Goal: Information Seeking & Learning: Learn about a topic

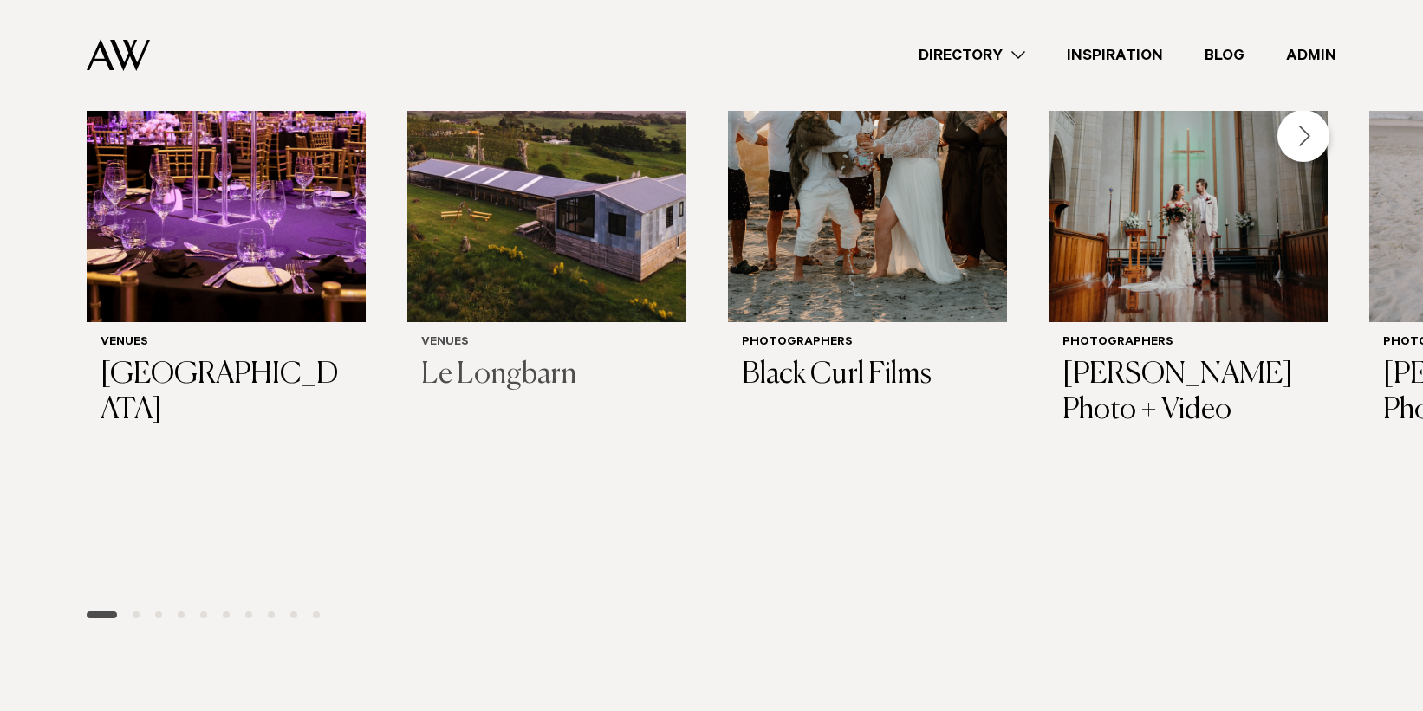
scroll to position [506, 0]
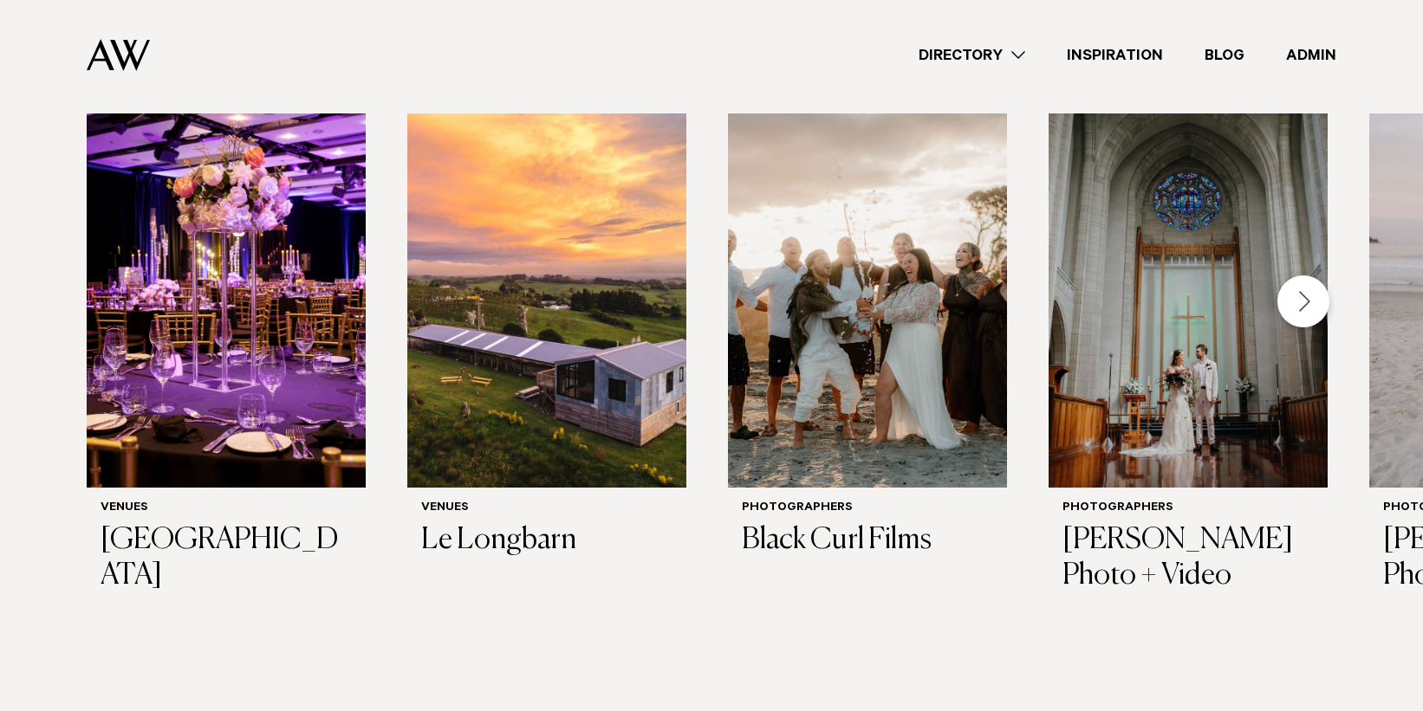
click at [1310, 312] on div "Next slide" at bounding box center [1303, 302] width 52 height 52
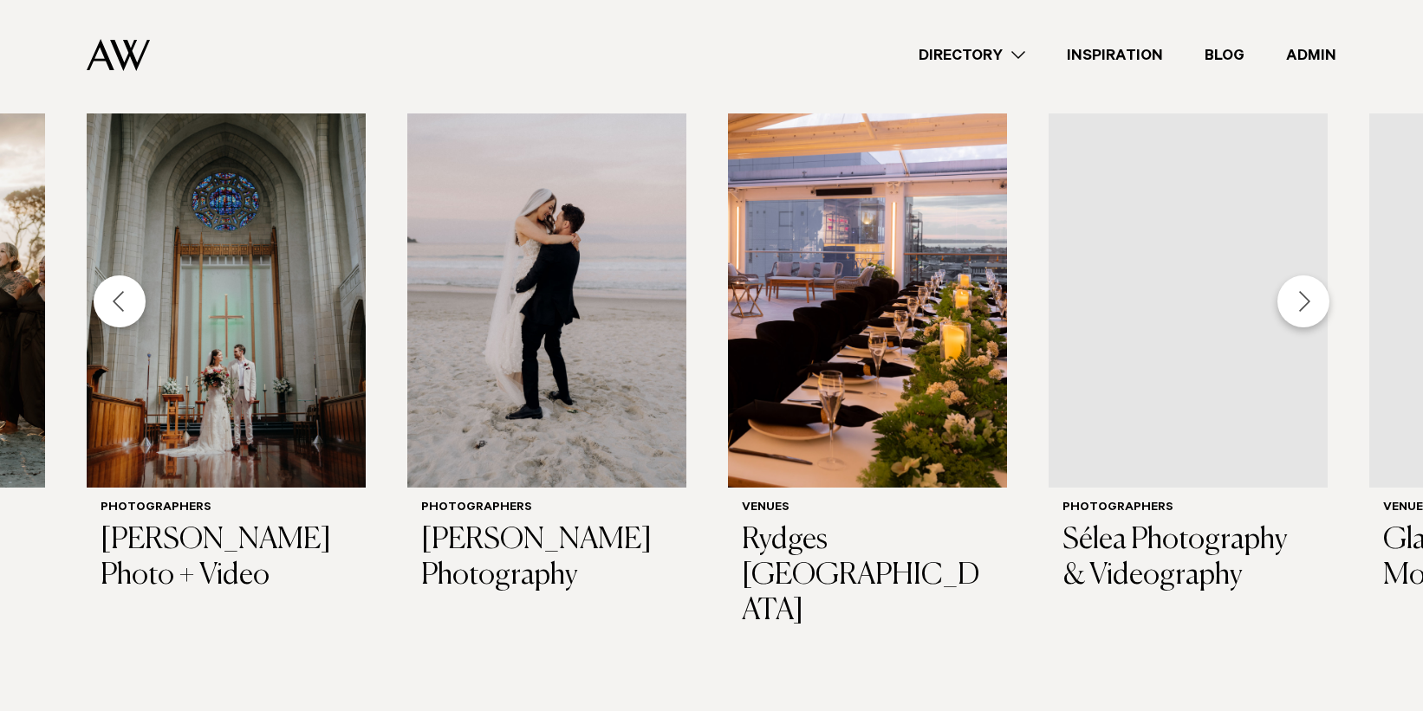
click at [1310, 312] on div "Next slide" at bounding box center [1303, 302] width 52 height 52
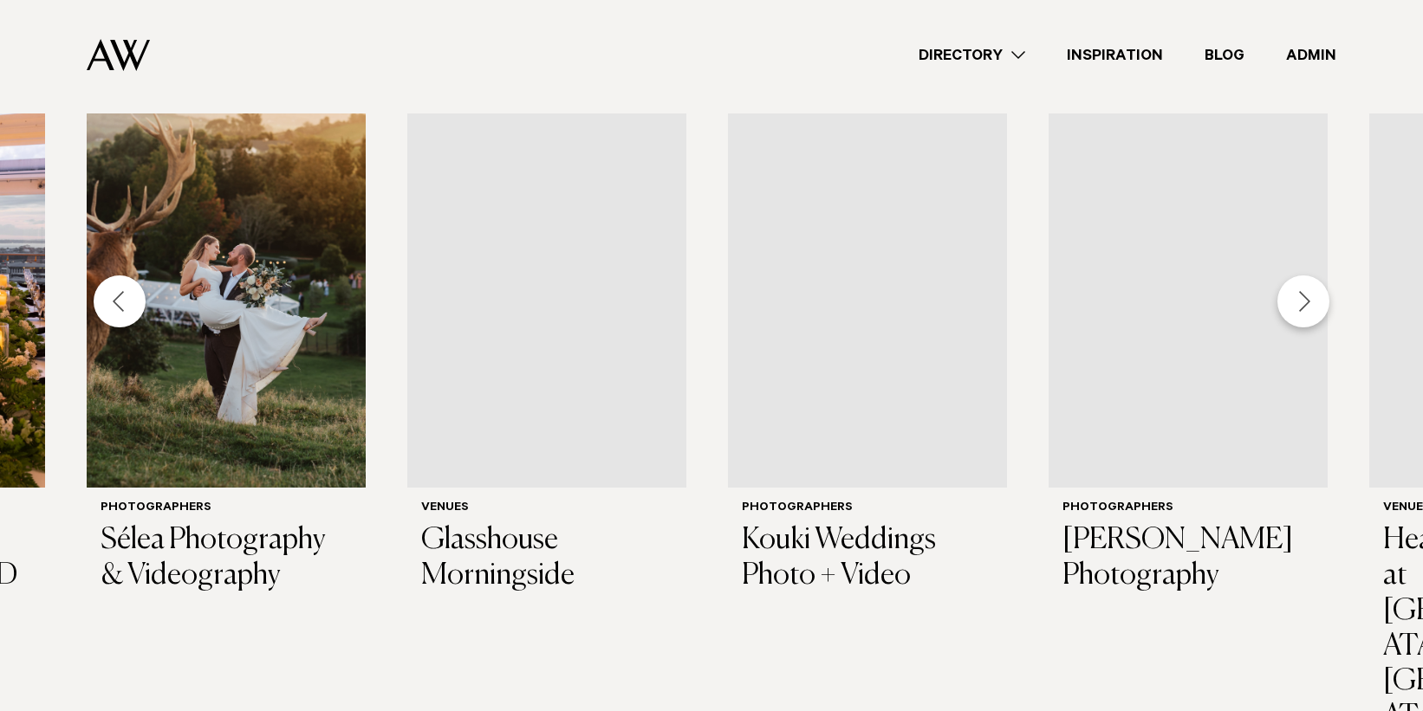
click at [1310, 312] on div "Next slide" at bounding box center [1303, 302] width 52 height 52
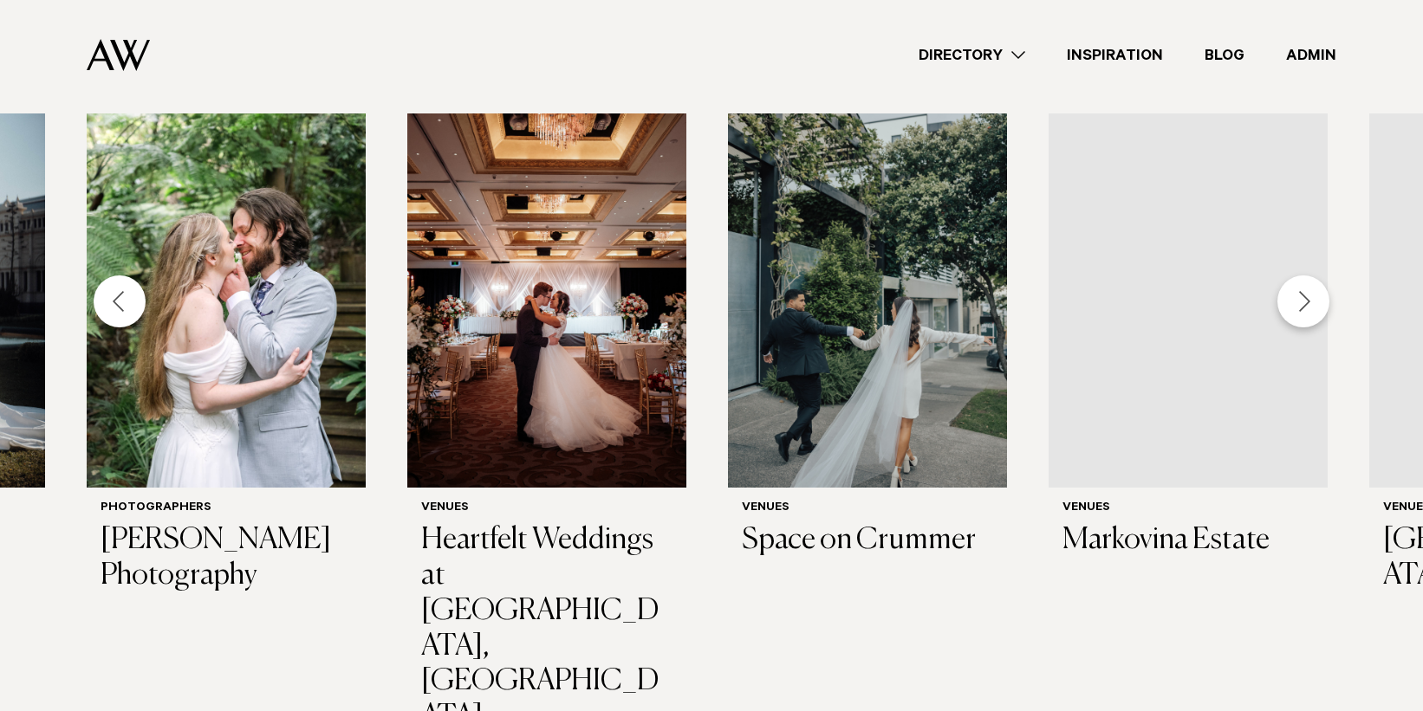
click at [1310, 312] on div "Next slide" at bounding box center [1303, 302] width 52 height 52
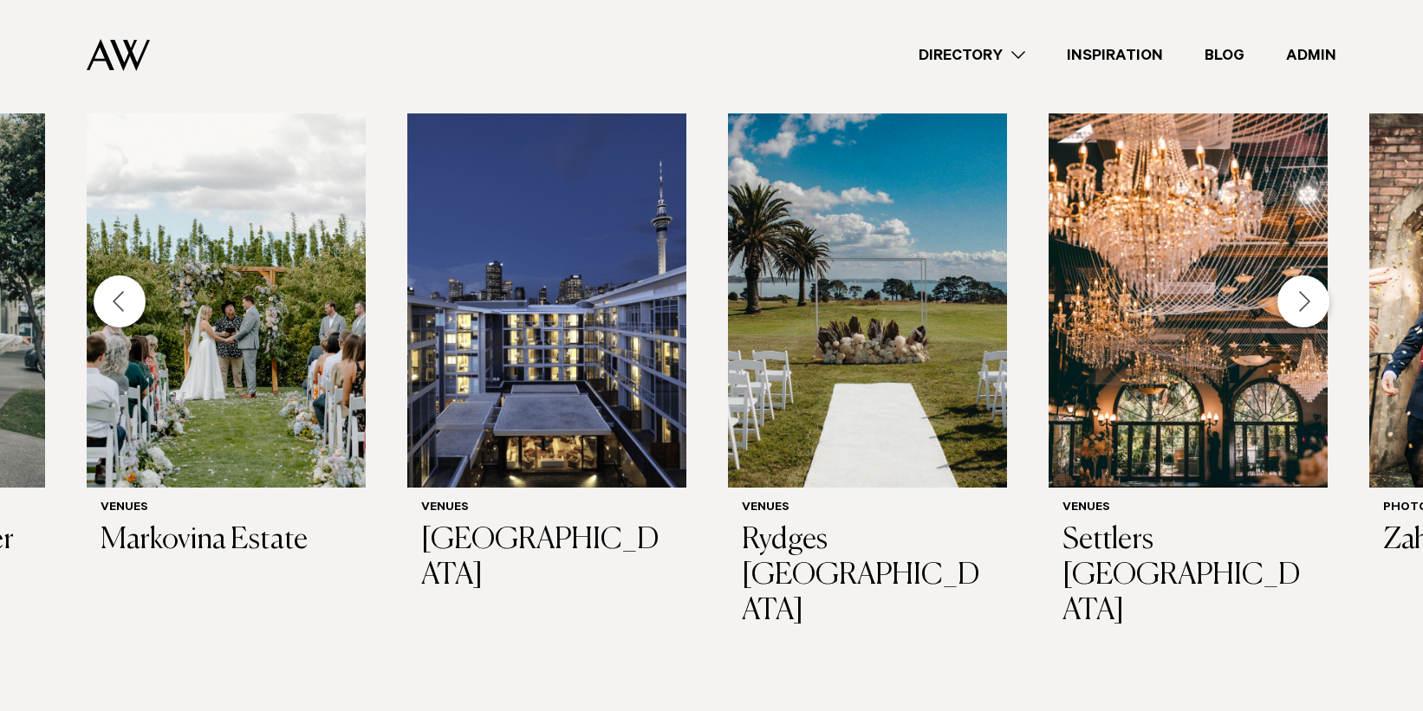
click at [1310, 312] on div "Next slide" at bounding box center [1303, 302] width 52 height 52
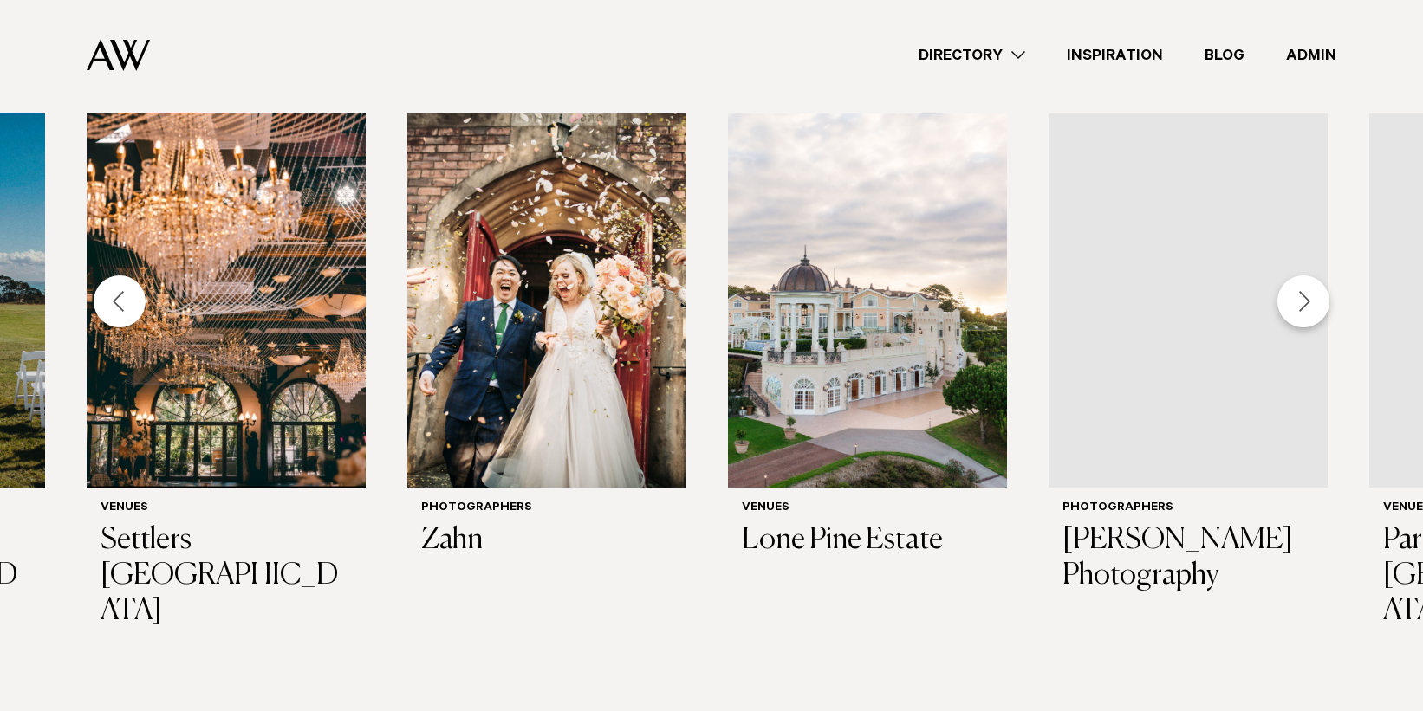
click at [1310, 312] on div "Next slide" at bounding box center [1303, 302] width 52 height 52
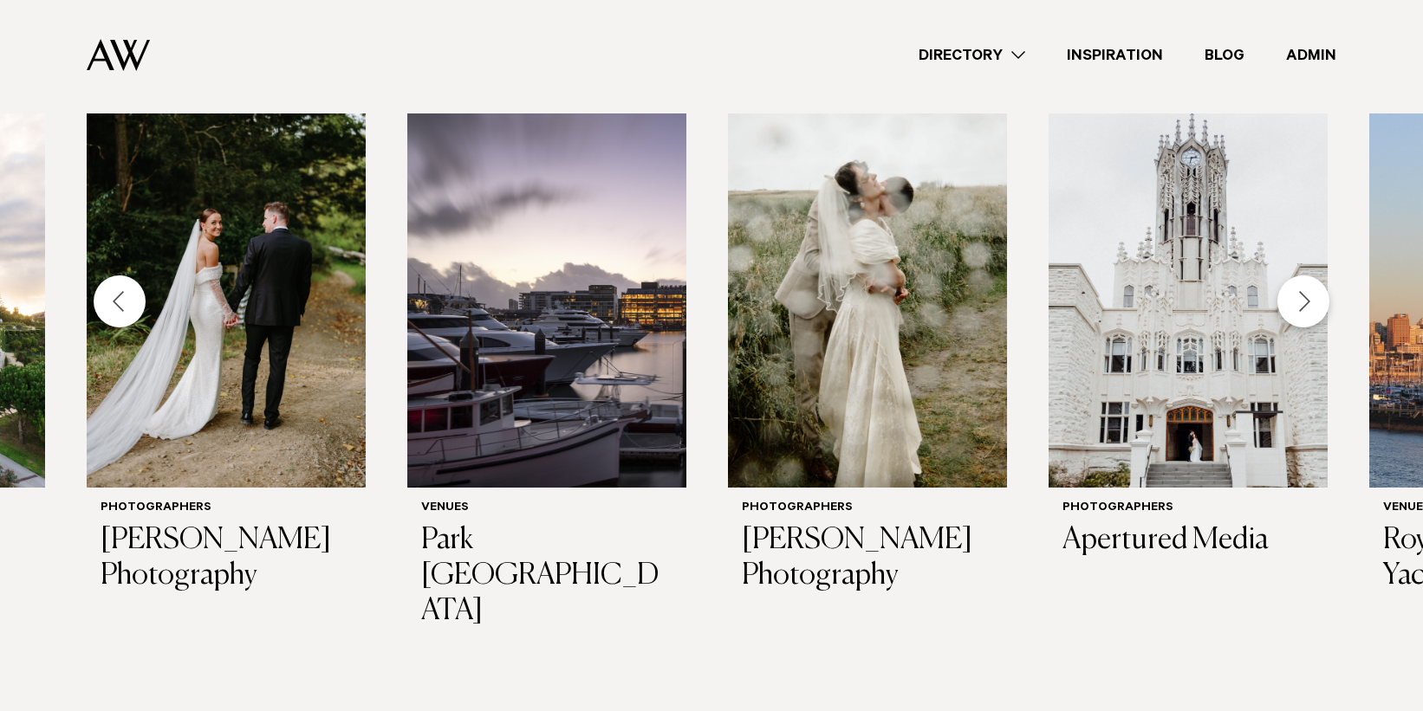
click at [1310, 312] on div "Next slide" at bounding box center [1303, 302] width 52 height 52
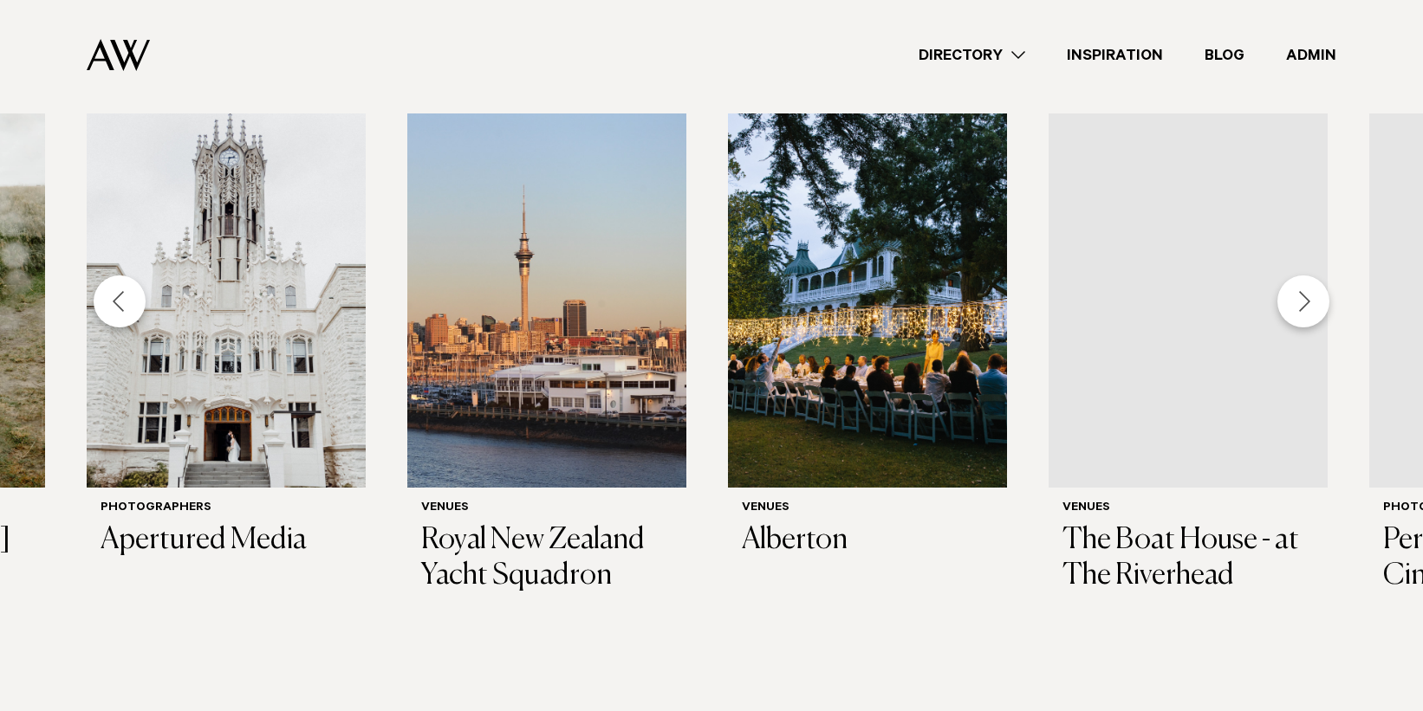
click at [1310, 312] on div "Next slide" at bounding box center [1303, 302] width 52 height 52
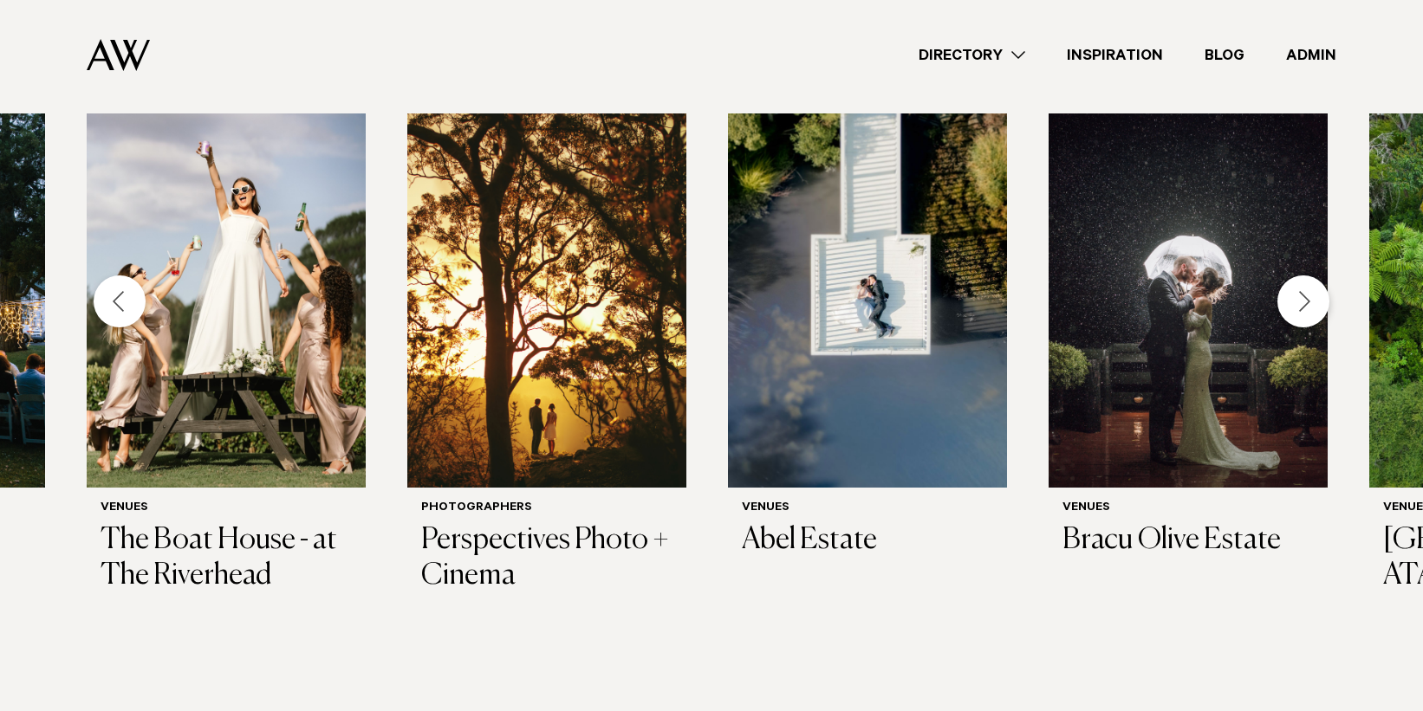
click at [1310, 312] on div "Next slide" at bounding box center [1303, 302] width 52 height 52
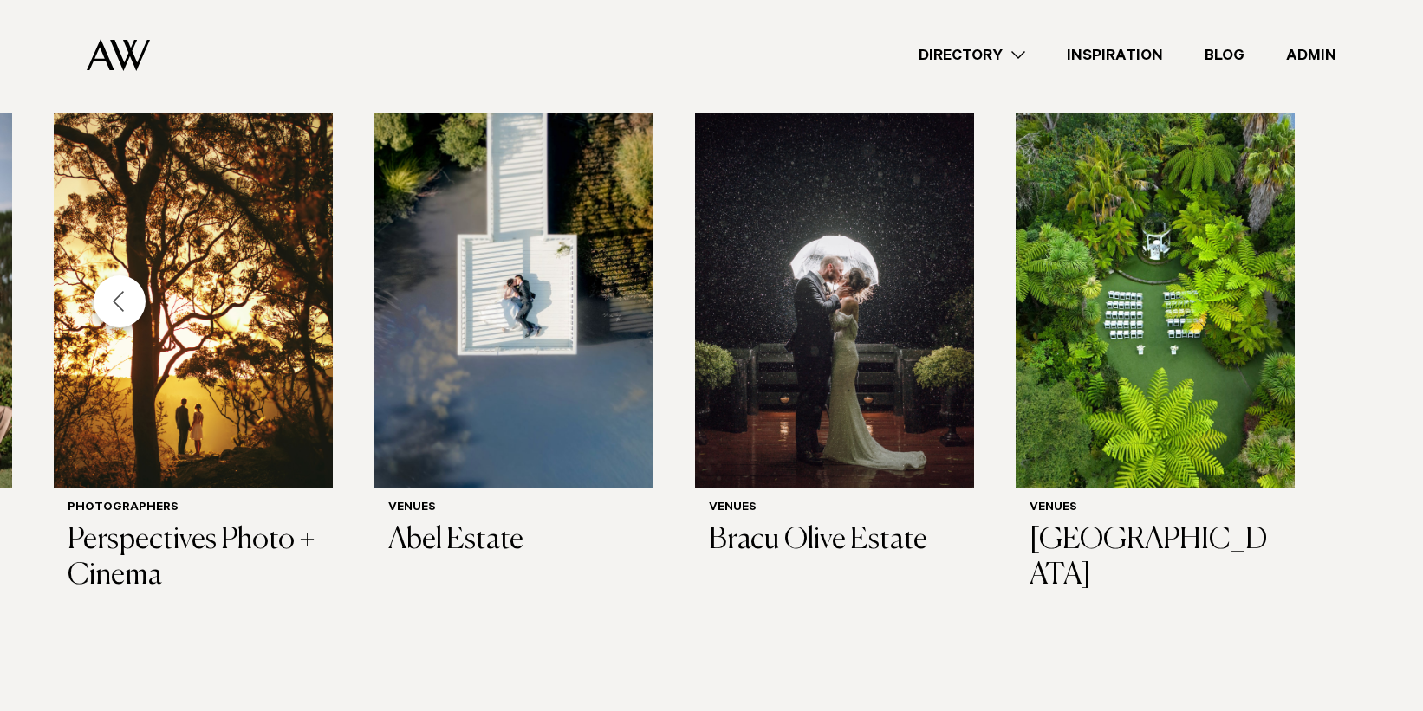
click at [137, 296] on div "Previous slide" at bounding box center [120, 302] width 52 height 52
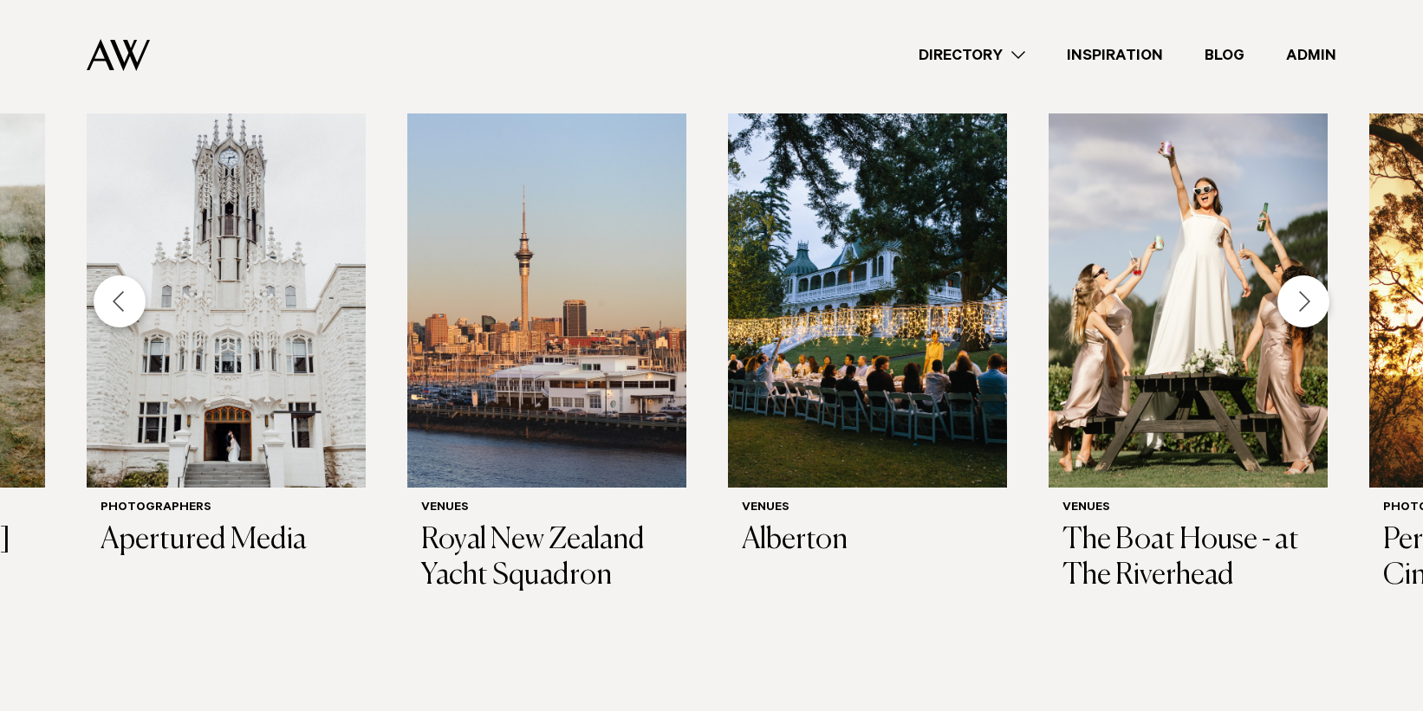
click at [137, 296] on div "Previous slide" at bounding box center [120, 302] width 52 height 52
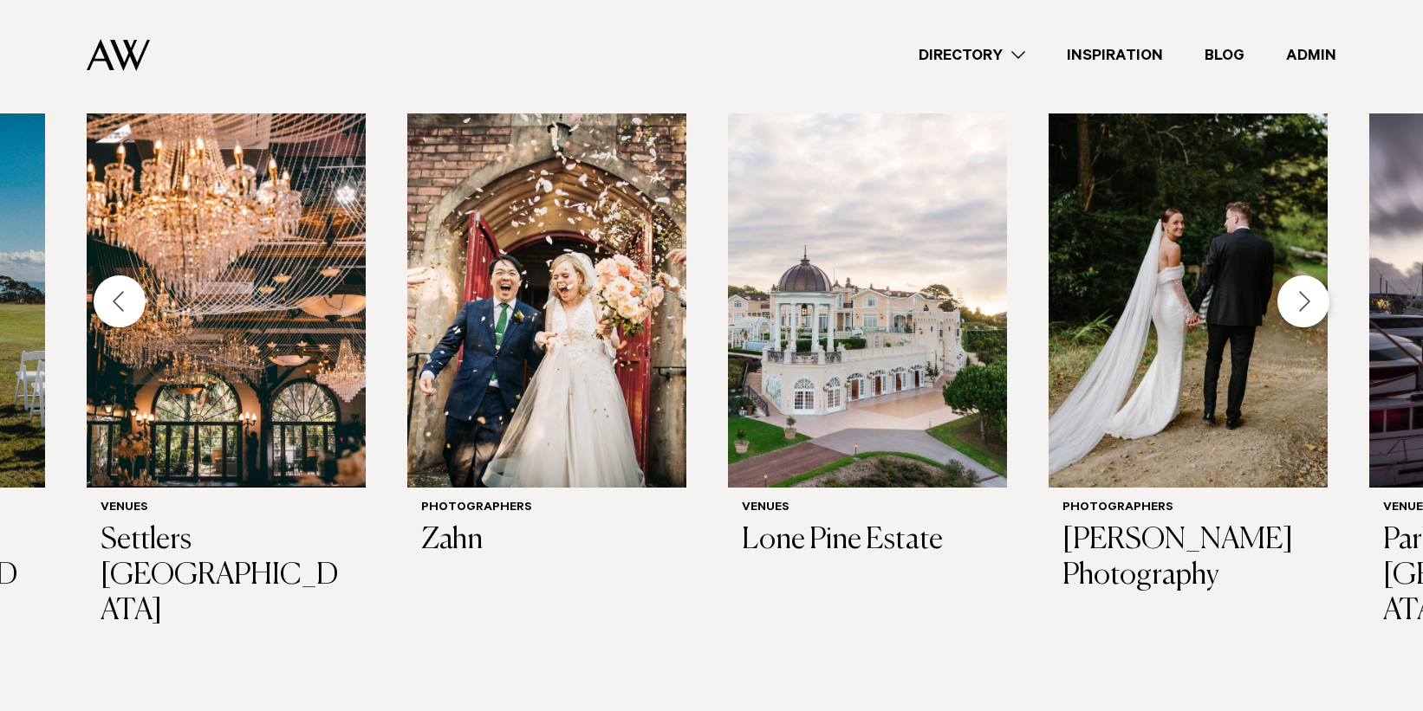
click at [137, 296] on div "Previous slide" at bounding box center [120, 302] width 52 height 52
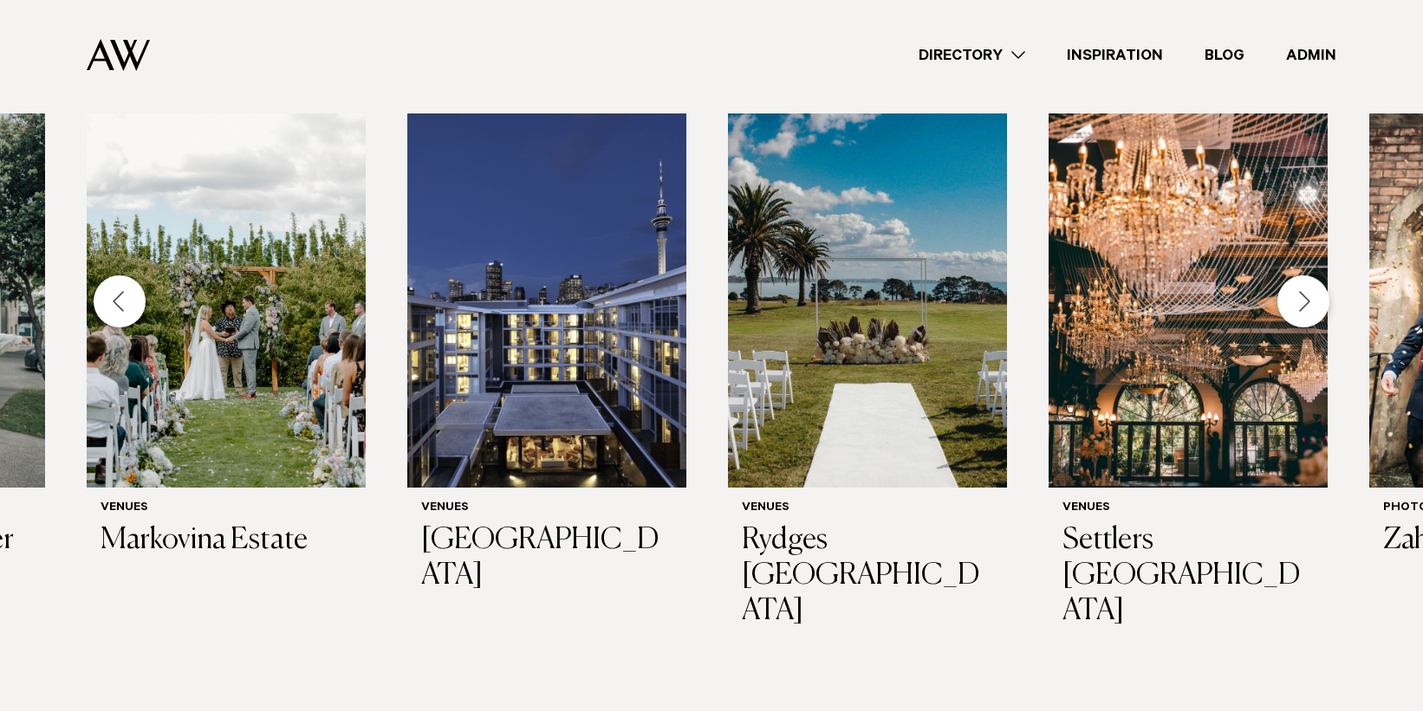
click at [137, 296] on div "Previous slide" at bounding box center [120, 302] width 52 height 52
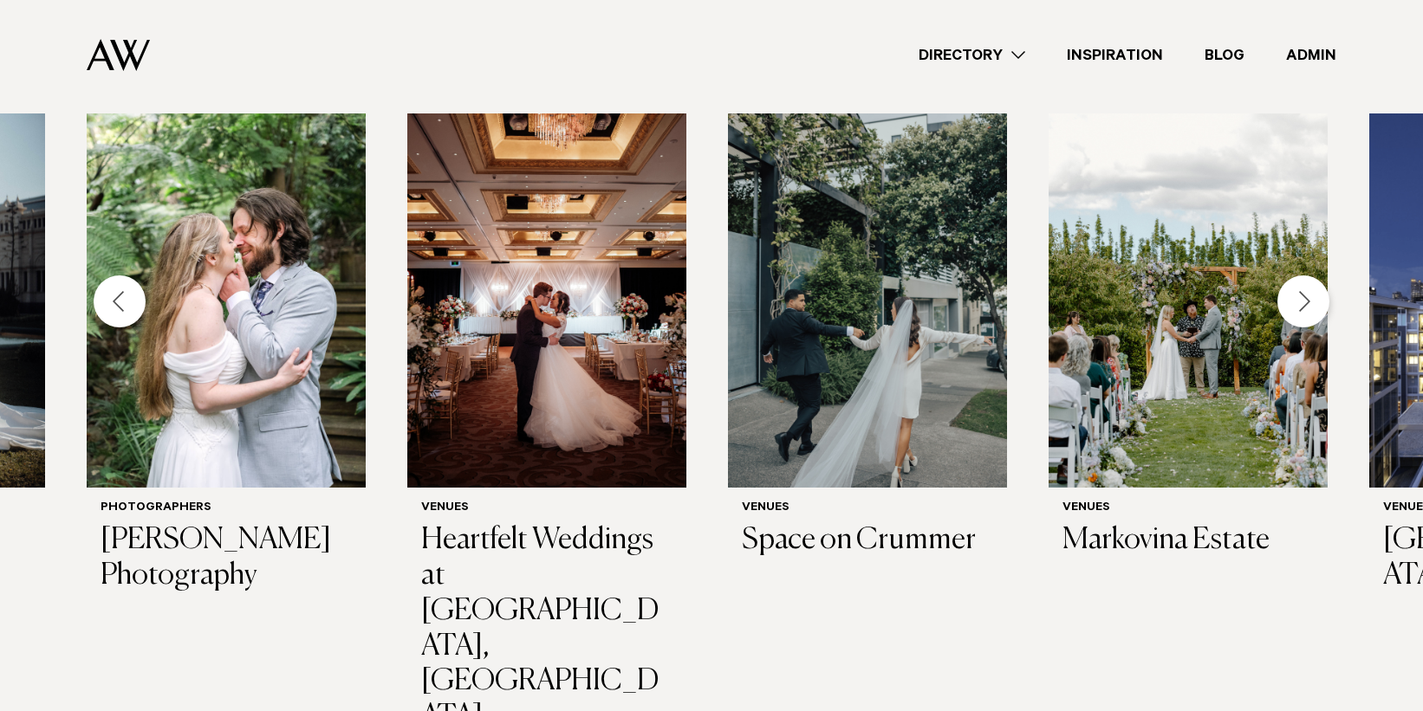
click at [137, 296] on div "Previous slide" at bounding box center [120, 302] width 52 height 52
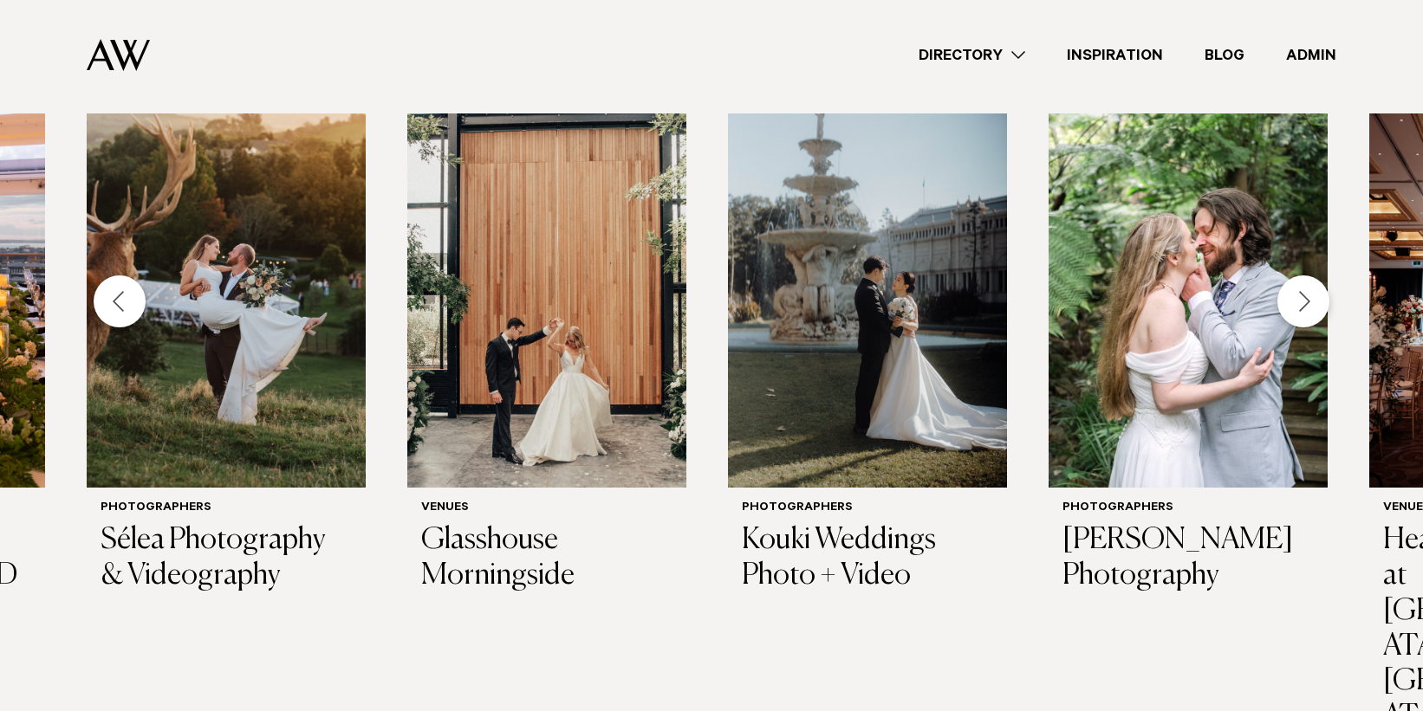
click at [137, 296] on div "Previous slide" at bounding box center [120, 302] width 52 height 52
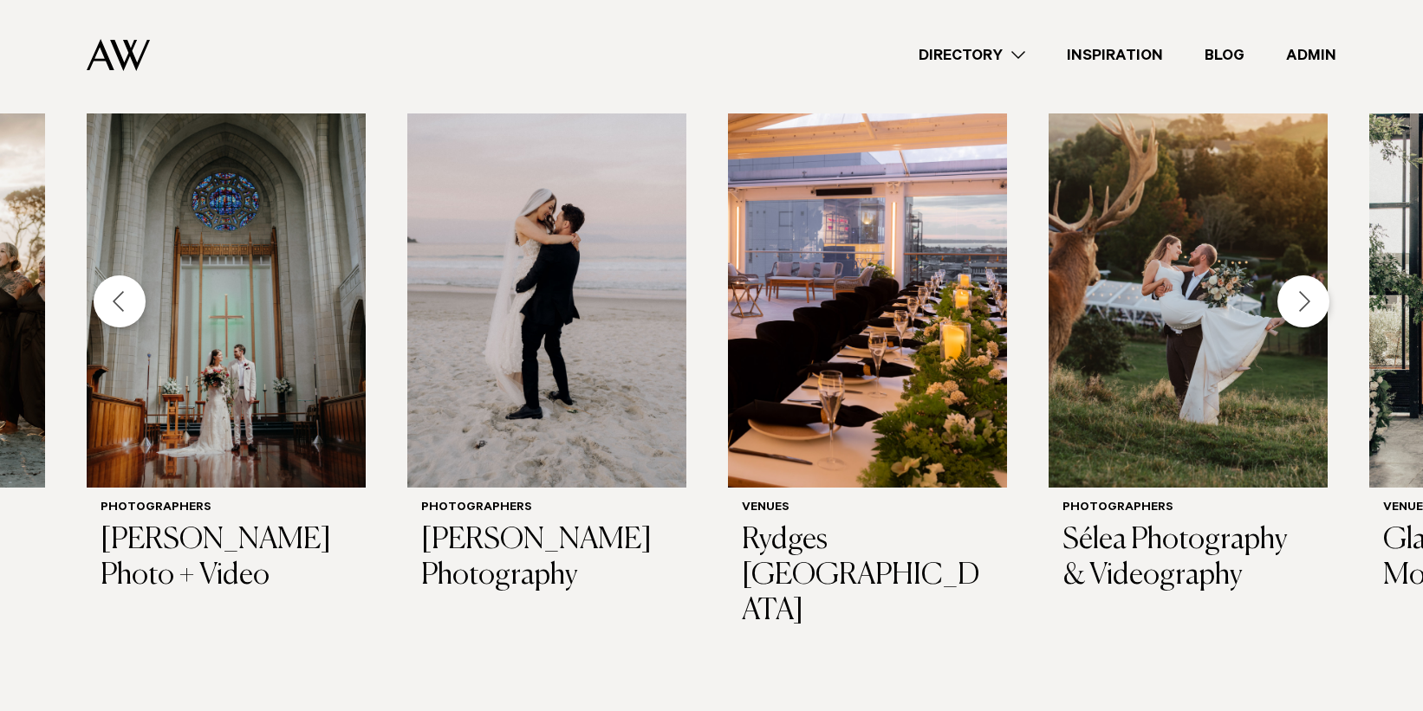
click at [137, 296] on div "Previous slide" at bounding box center [120, 302] width 52 height 52
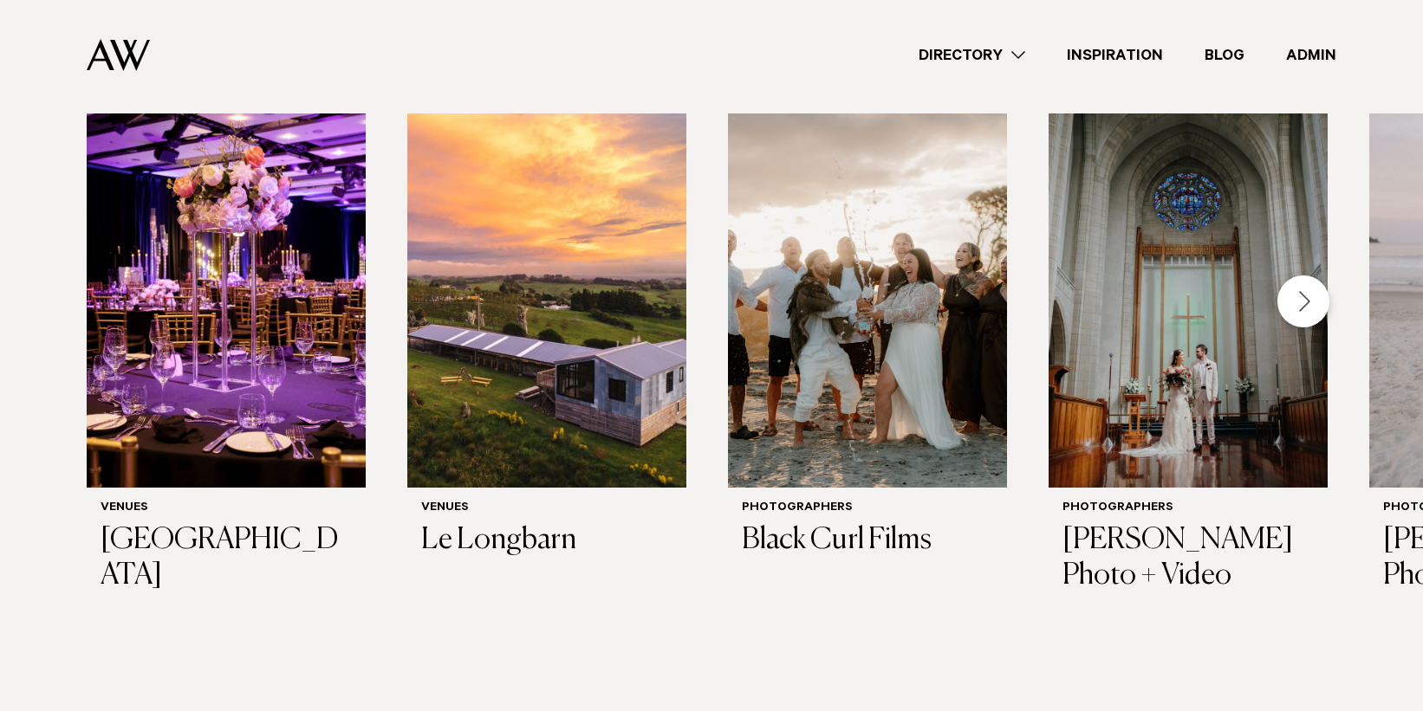
click at [1290, 289] on div "Next slide" at bounding box center [1303, 302] width 52 height 52
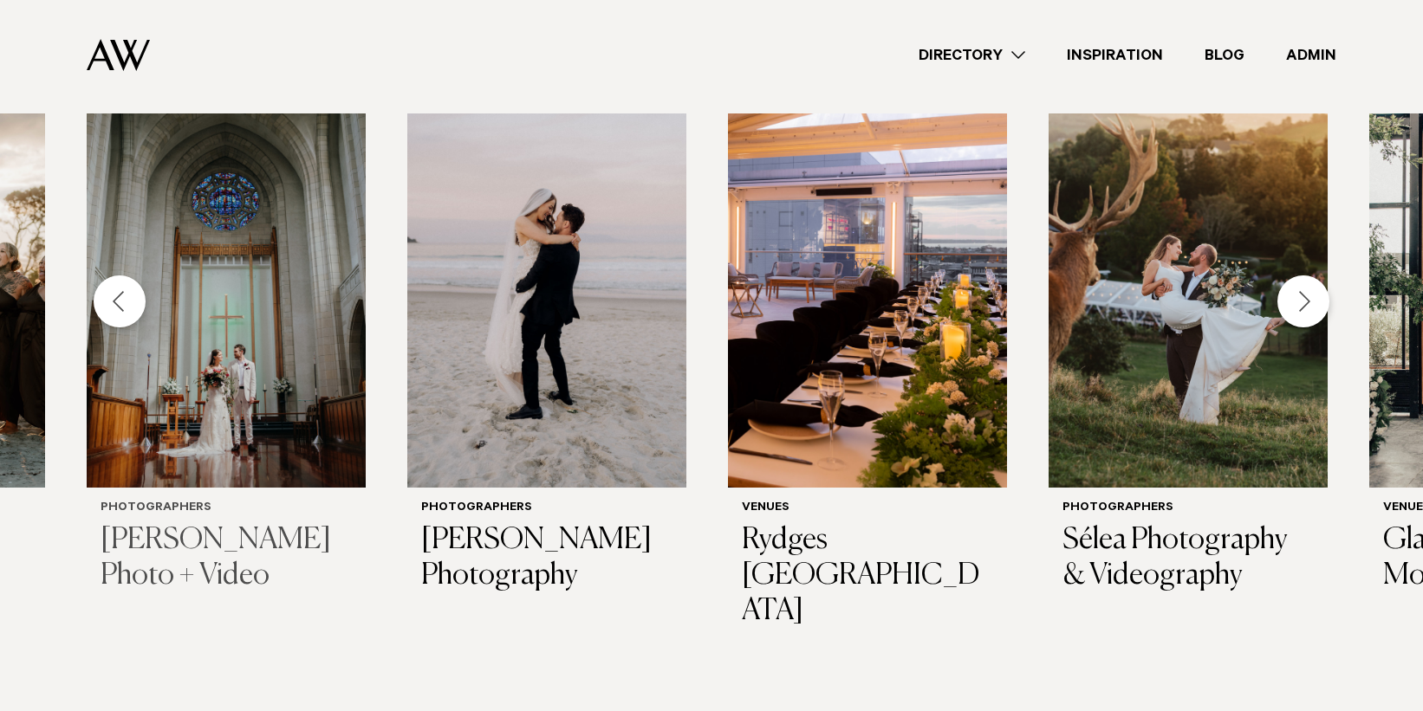
click at [95, 317] on img "4 / 29" at bounding box center [226, 301] width 279 height 374
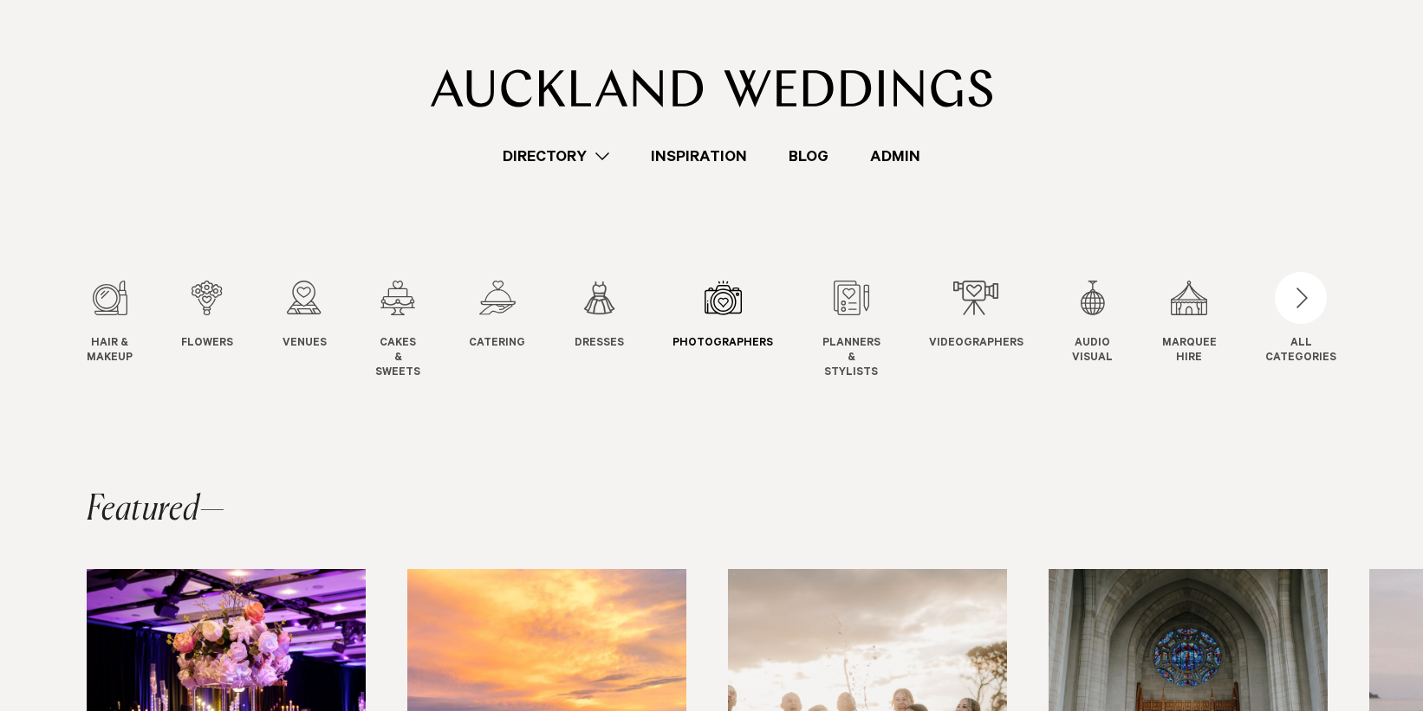
click at [738, 312] on div "7 / 12" at bounding box center [722, 298] width 101 height 35
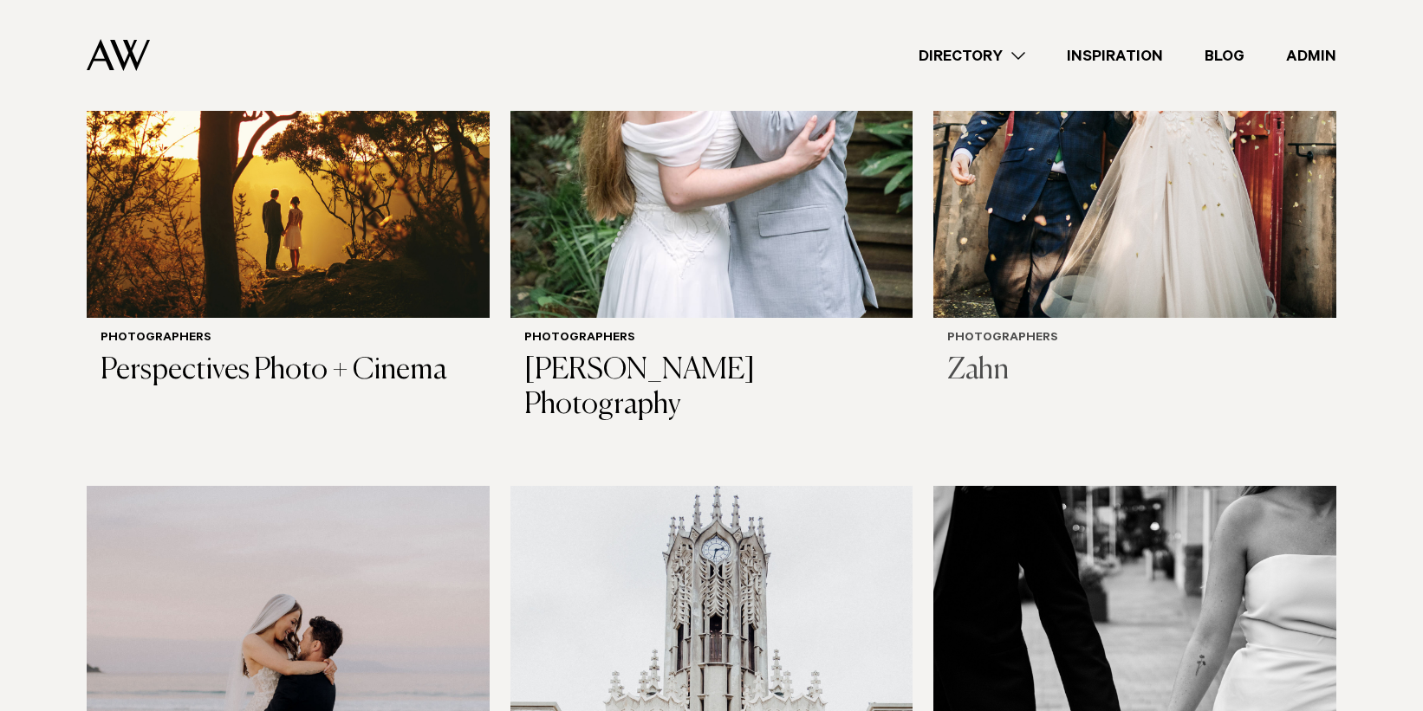
scroll to position [2251, 0]
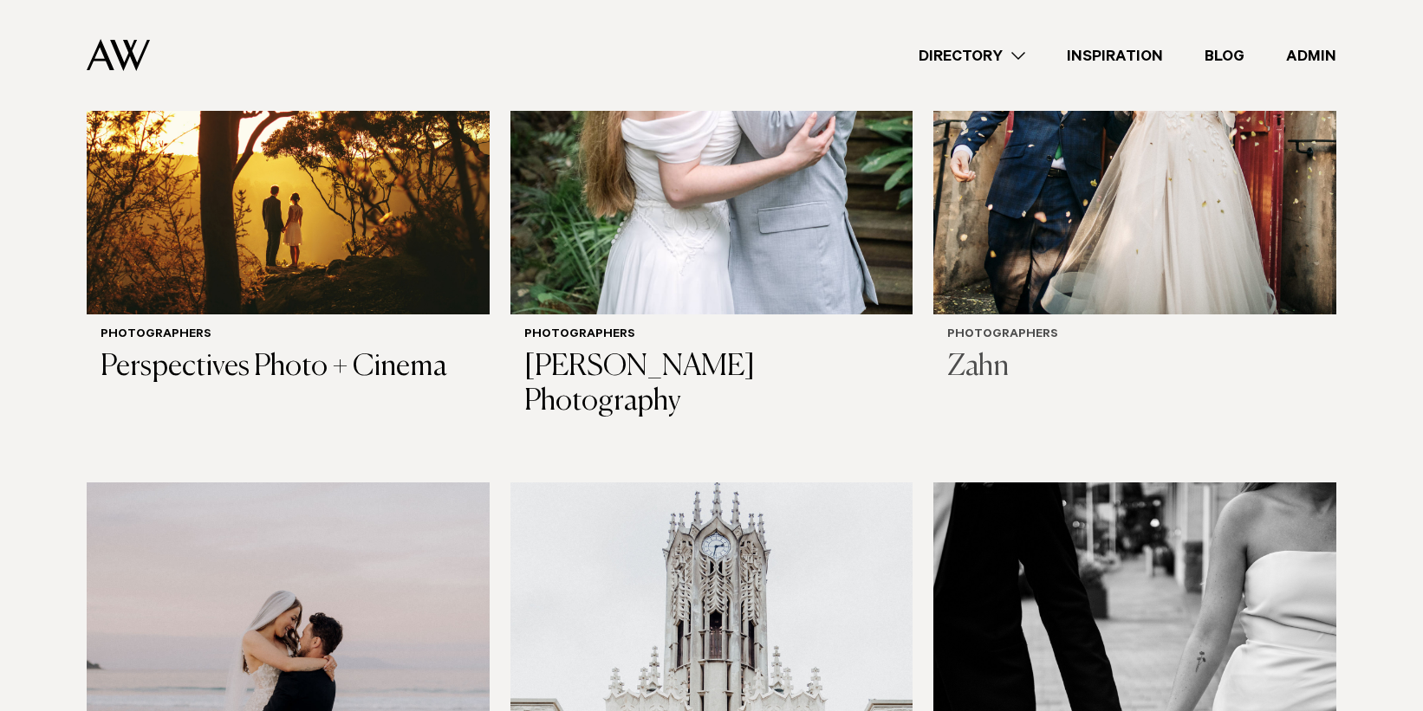
click at [1070, 225] on img at bounding box center [1134, 44] width 403 height 540
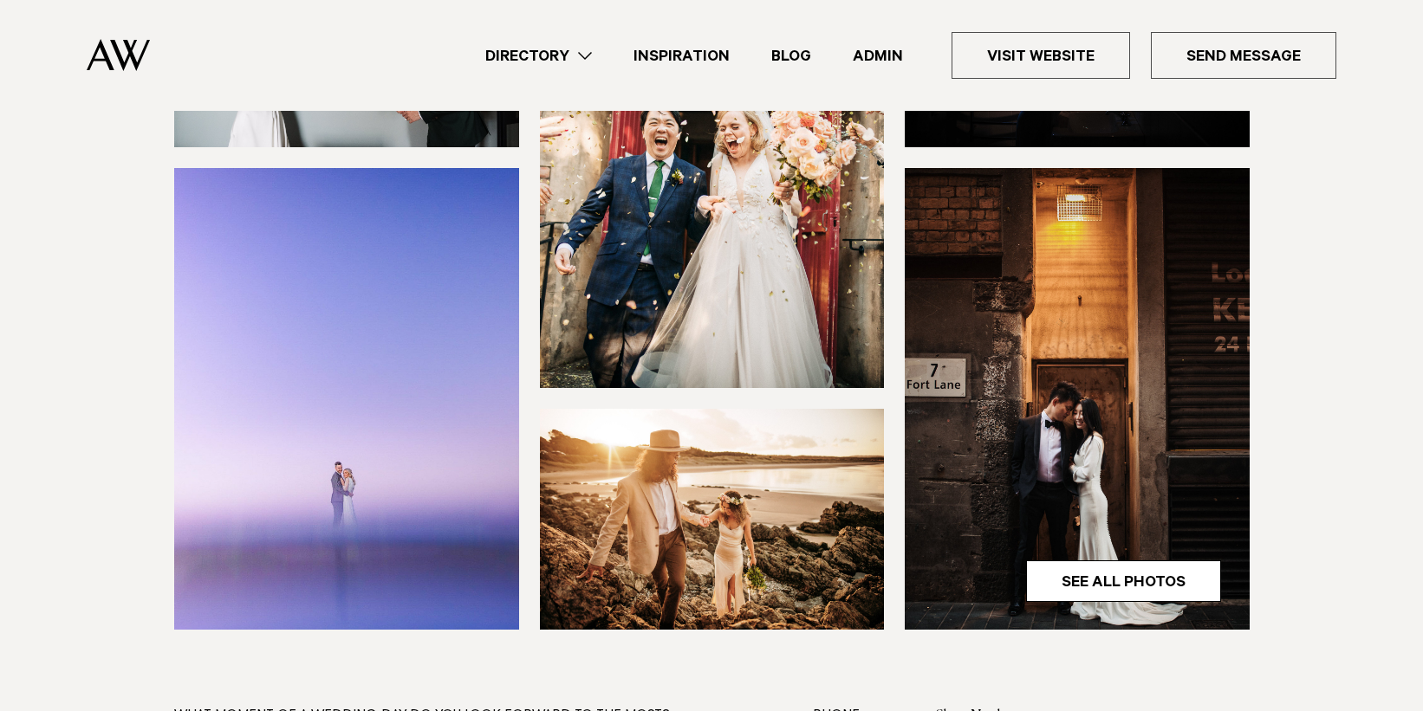
scroll to position [451, 0]
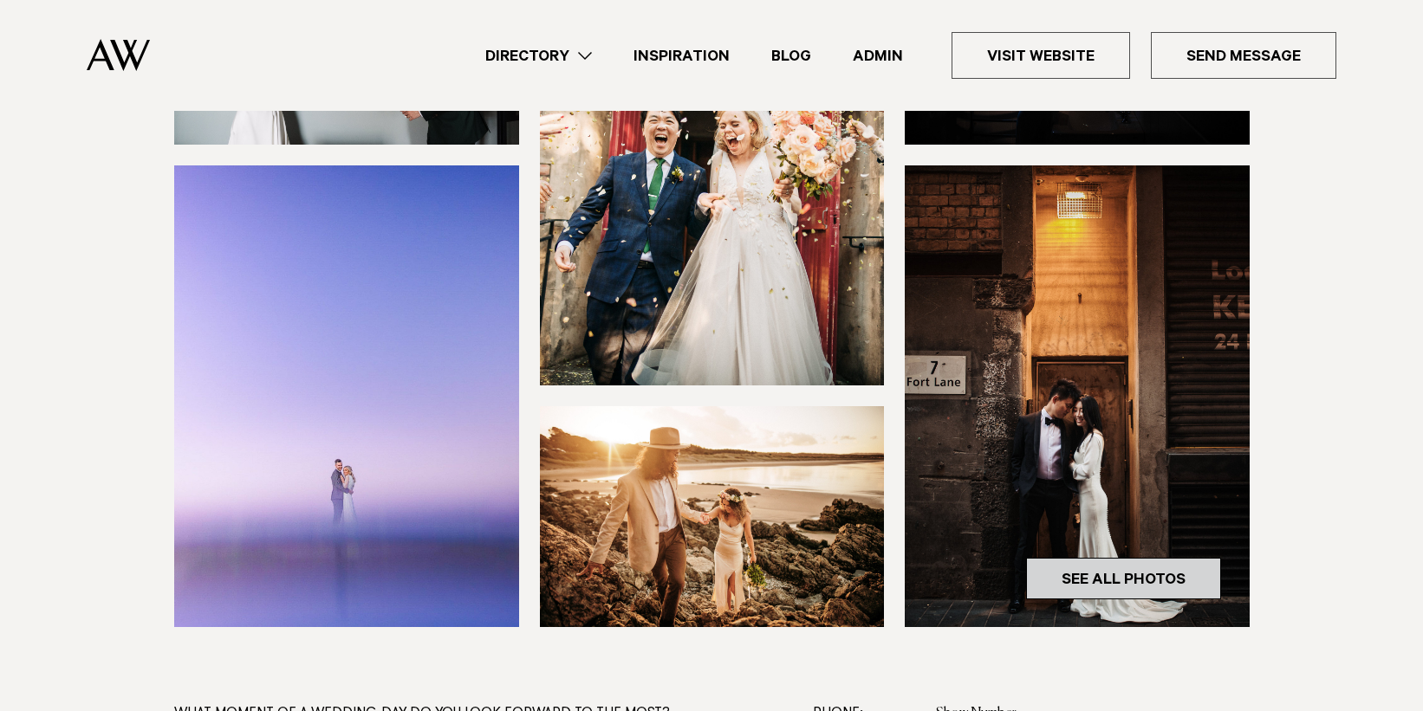
click at [1171, 585] on link "See All Photos" at bounding box center [1123, 579] width 195 height 42
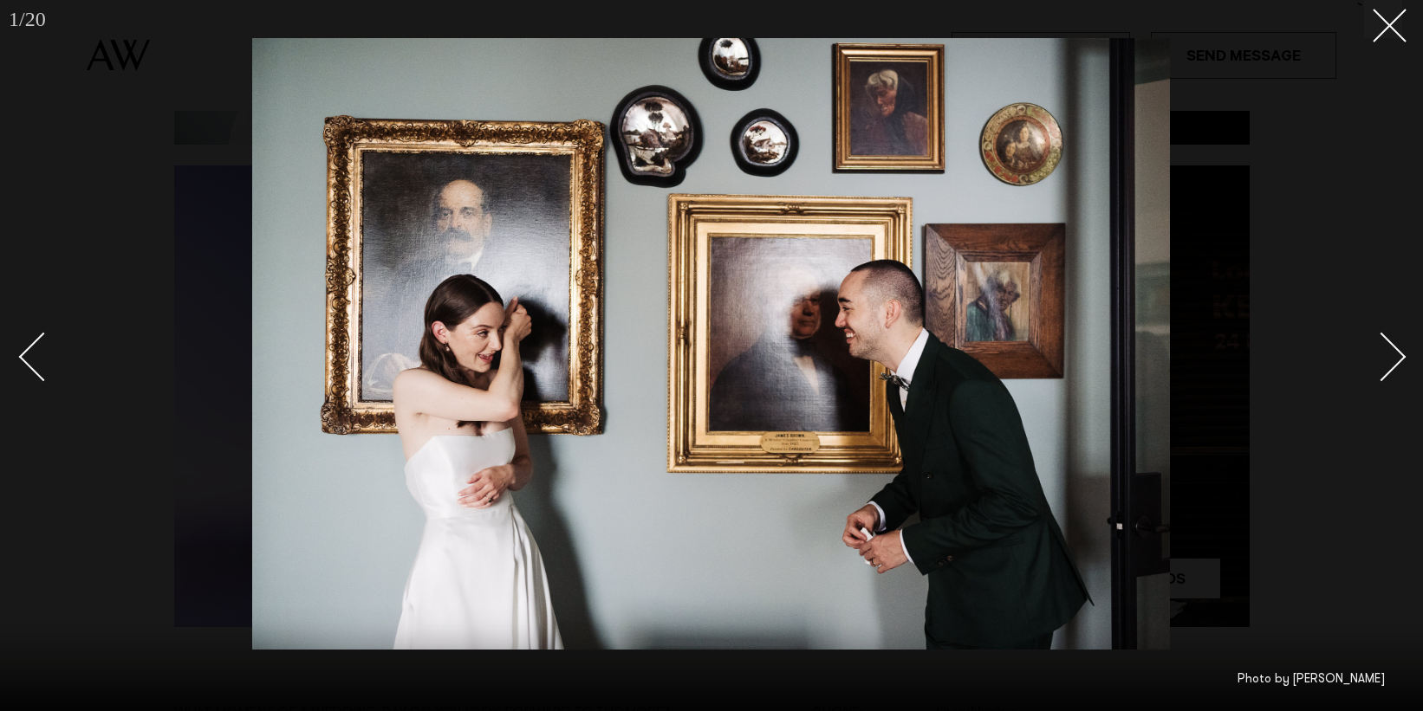
click at [1386, 357] on div "Next slide" at bounding box center [1381, 356] width 49 height 49
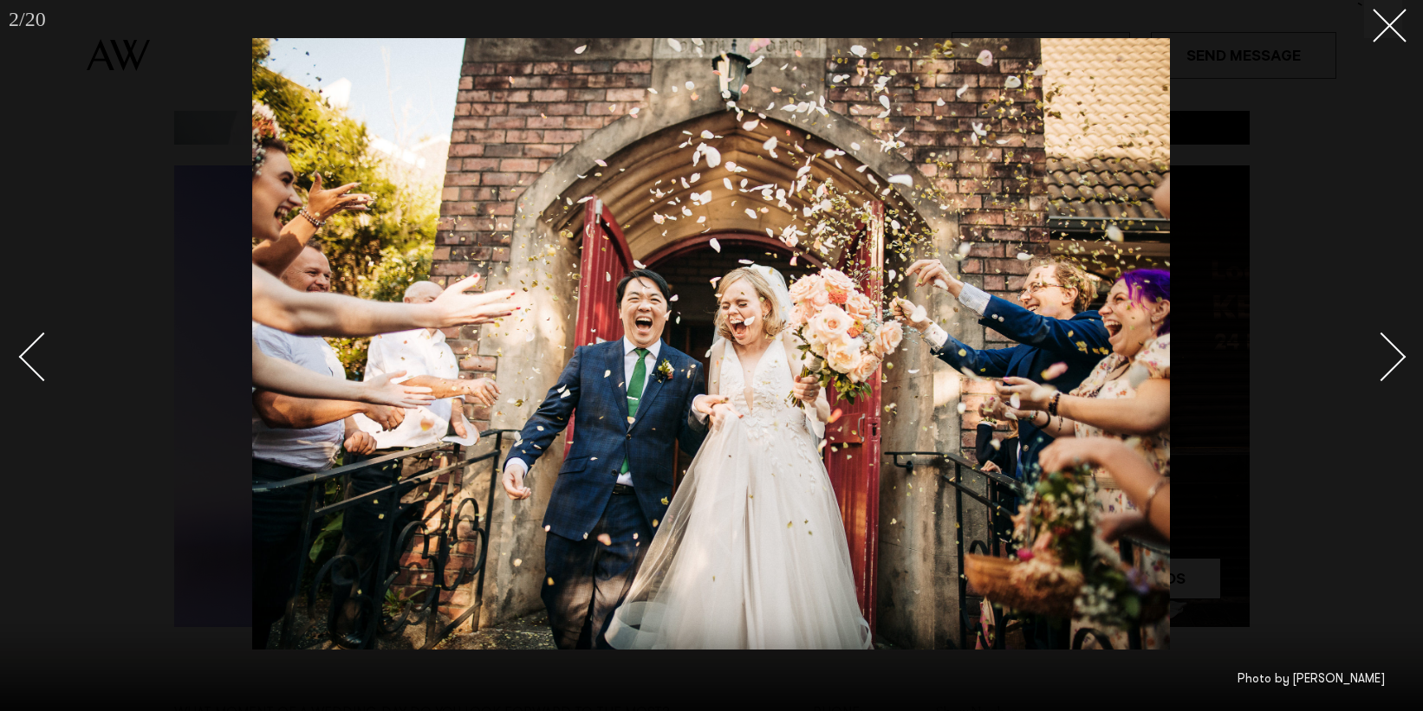
click at [1385, 357] on div "Next slide" at bounding box center [1381, 356] width 49 height 49
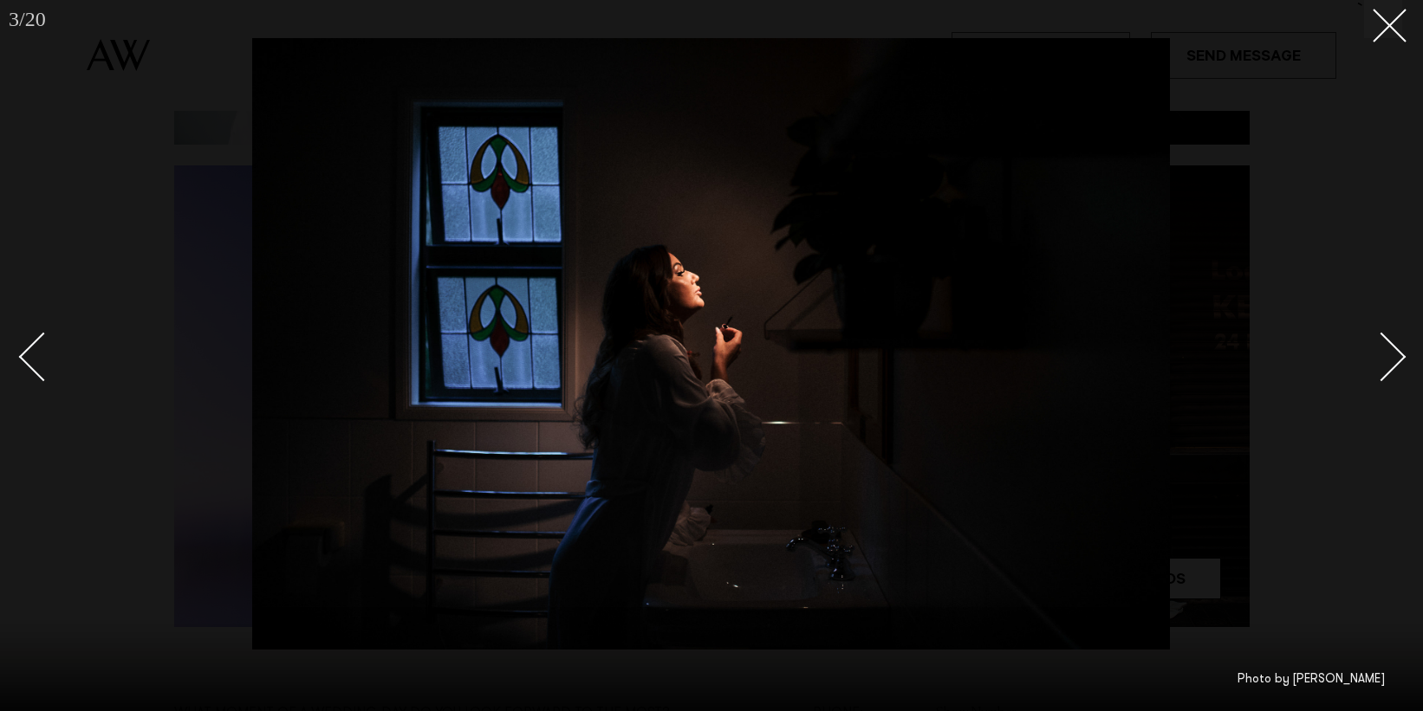
click at [1384, 357] on div "Next slide" at bounding box center [1381, 356] width 49 height 49
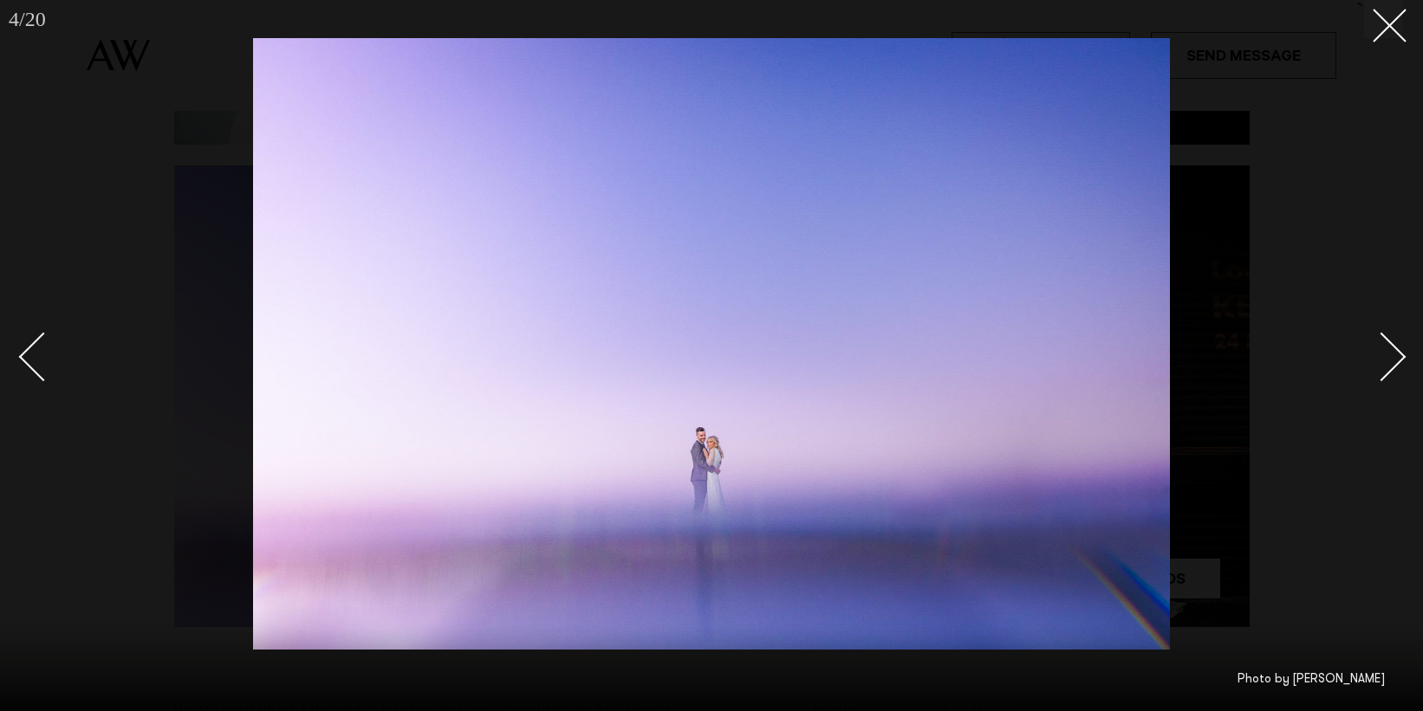
click at [1383, 358] on div "Next slide" at bounding box center [1381, 356] width 49 height 49
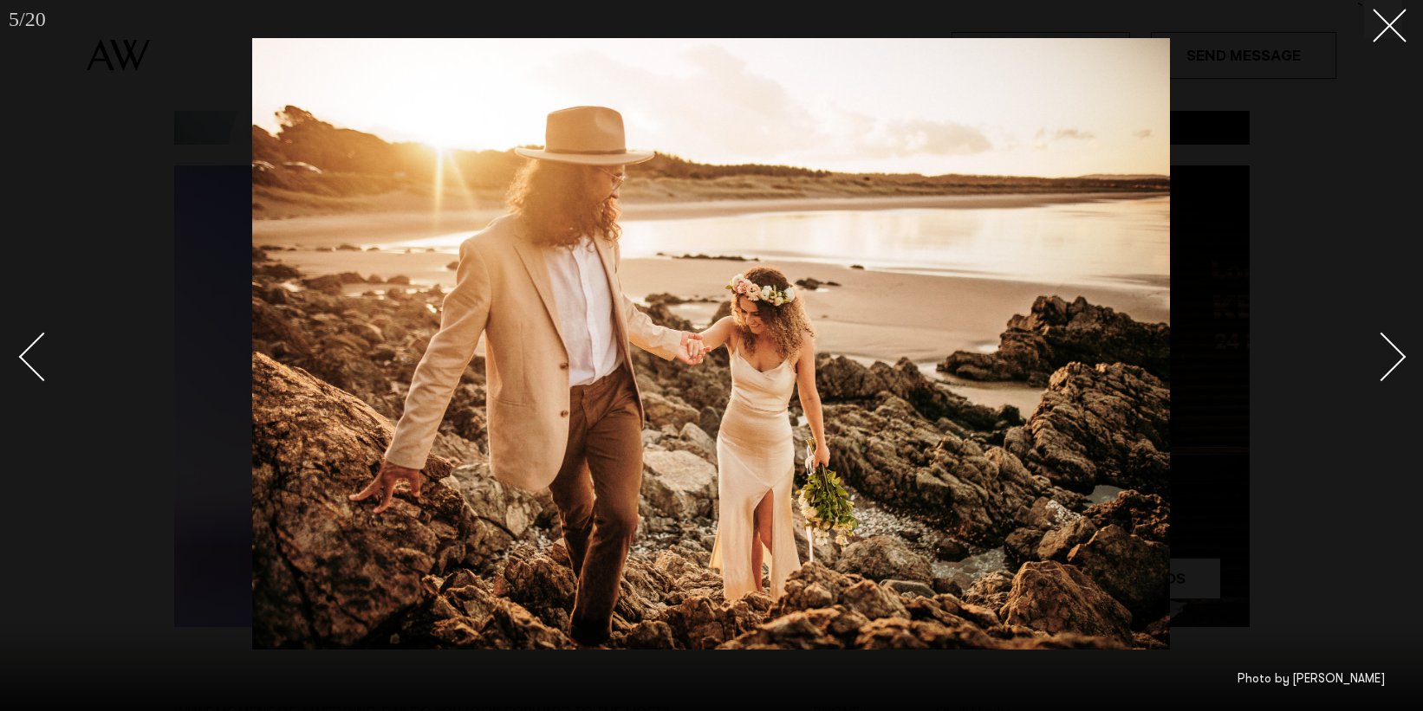
click at [1383, 358] on div "Next slide" at bounding box center [1381, 356] width 49 height 49
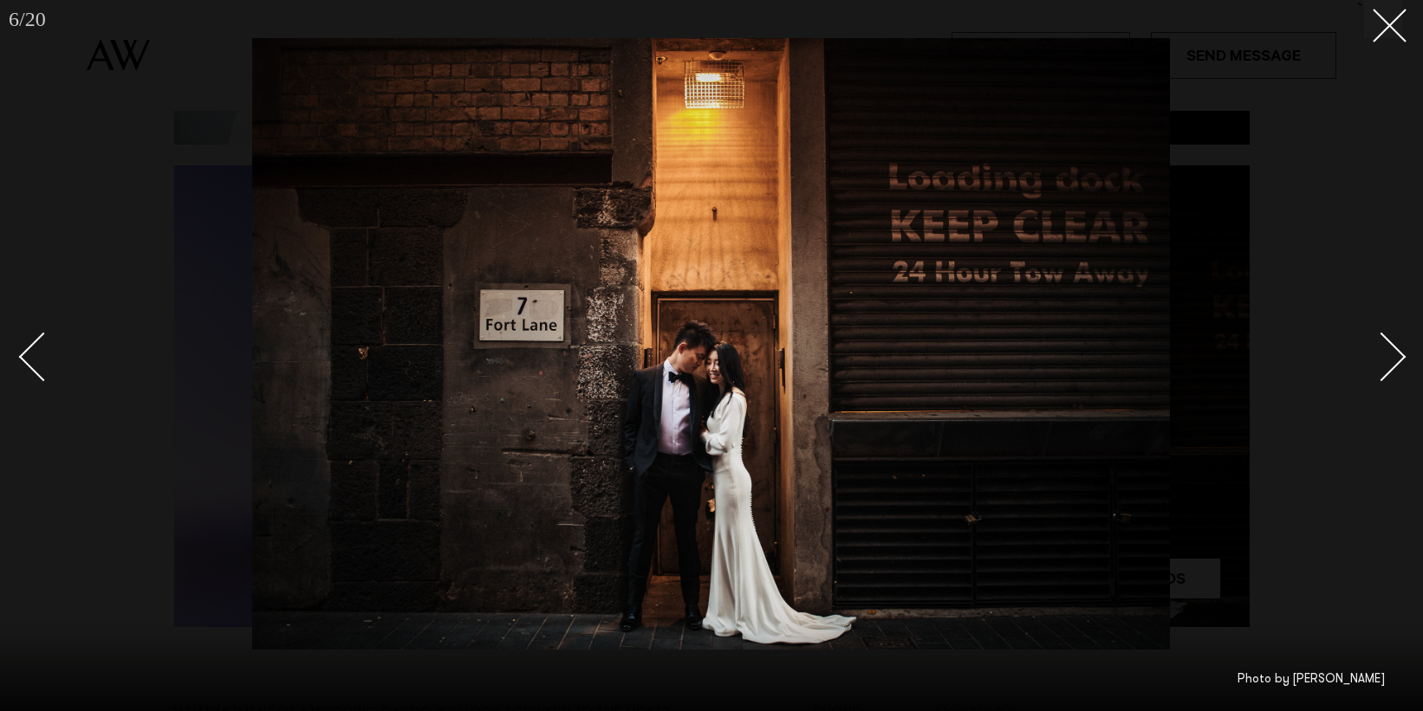
click at [1383, 358] on div "Next slide" at bounding box center [1381, 356] width 49 height 49
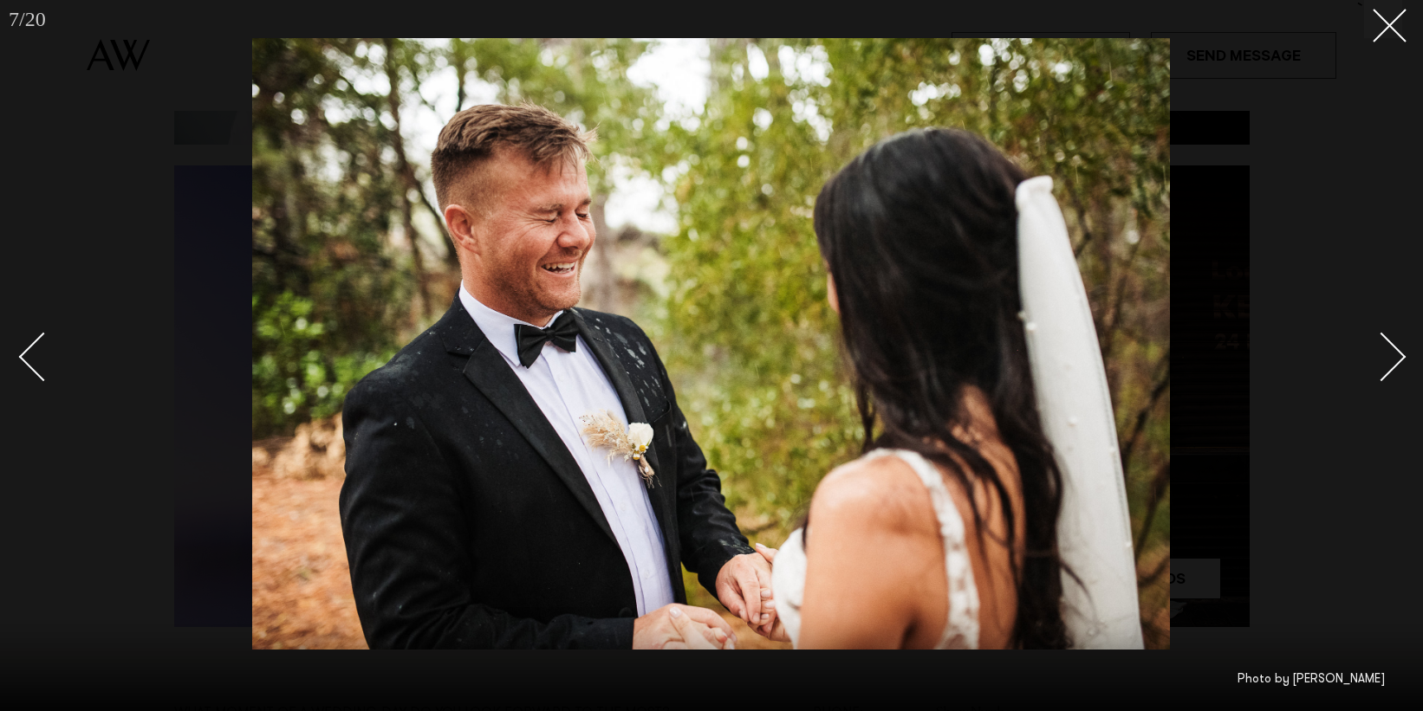
click at [1383, 358] on div "Next slide" at bounding box center [1381, 356] width 49 height 49
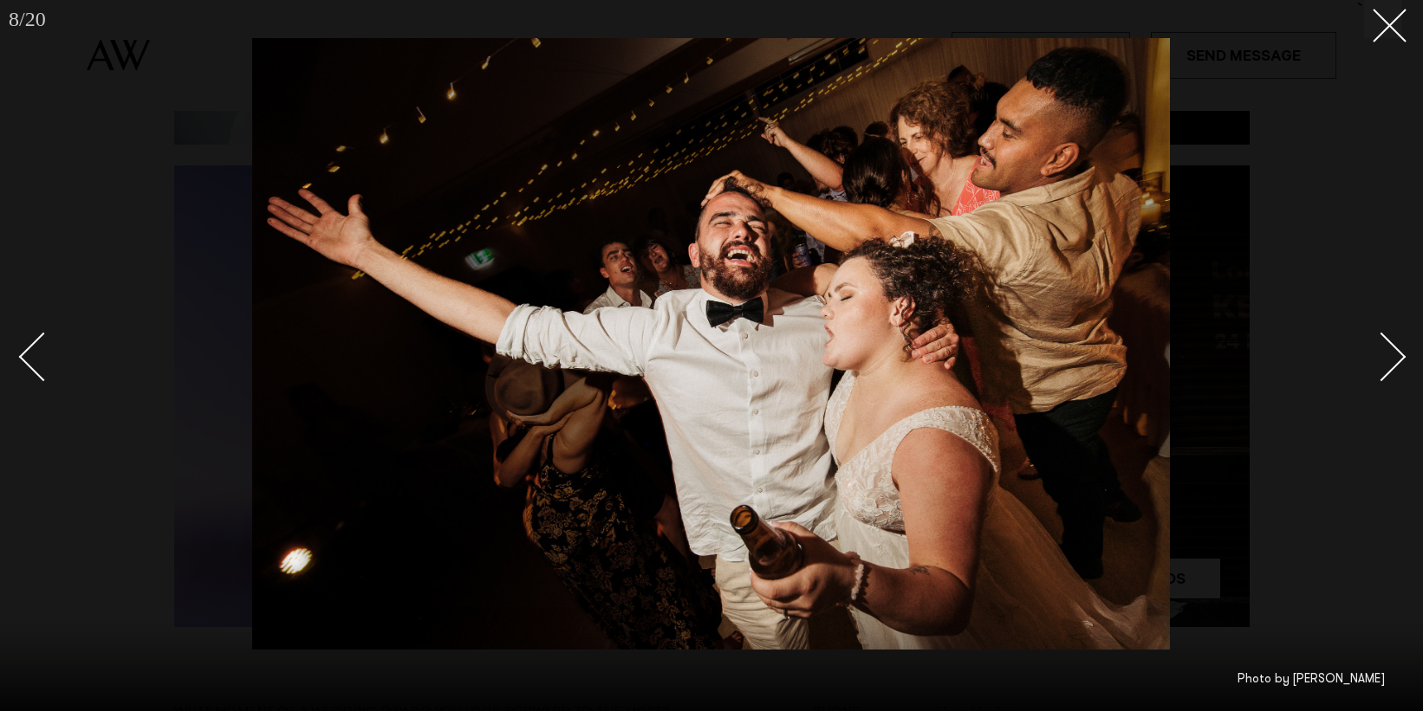
click at [1383, 358] on div "Next slide" at bounding box center [1381, 356] width 49 height 49
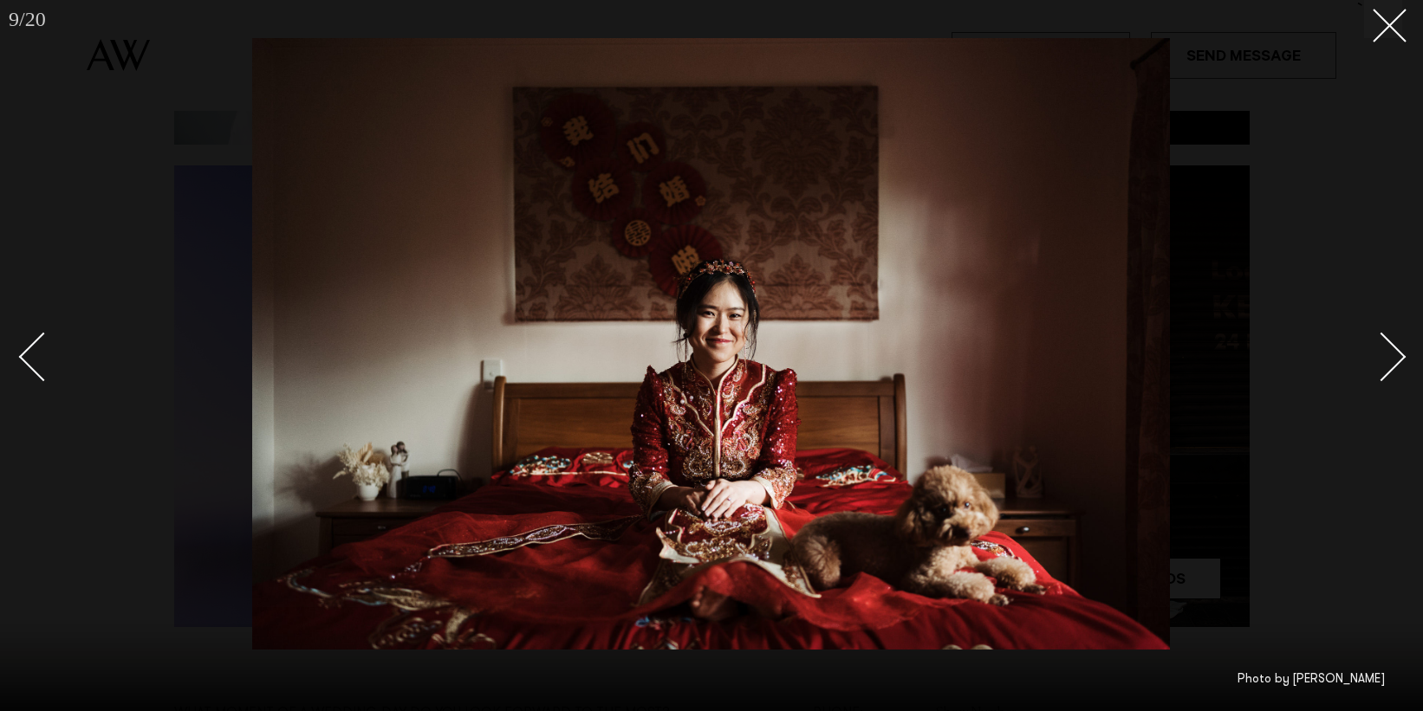
click at [1383, 358] on div "Next slide" at bounding box center [1381, 356] width 49 height 49
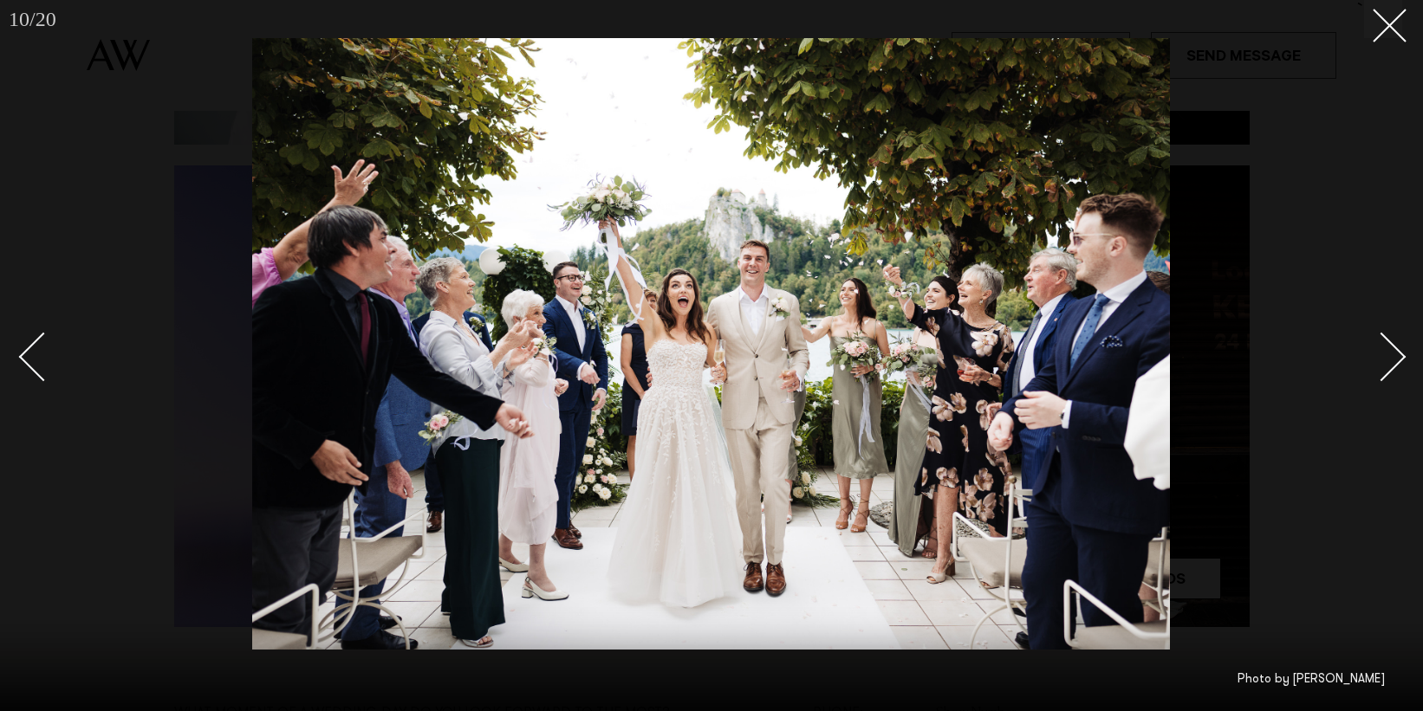
click at [1383, 358] on div "Next slide" at bounding box center [1381, 356] width 49 height 49
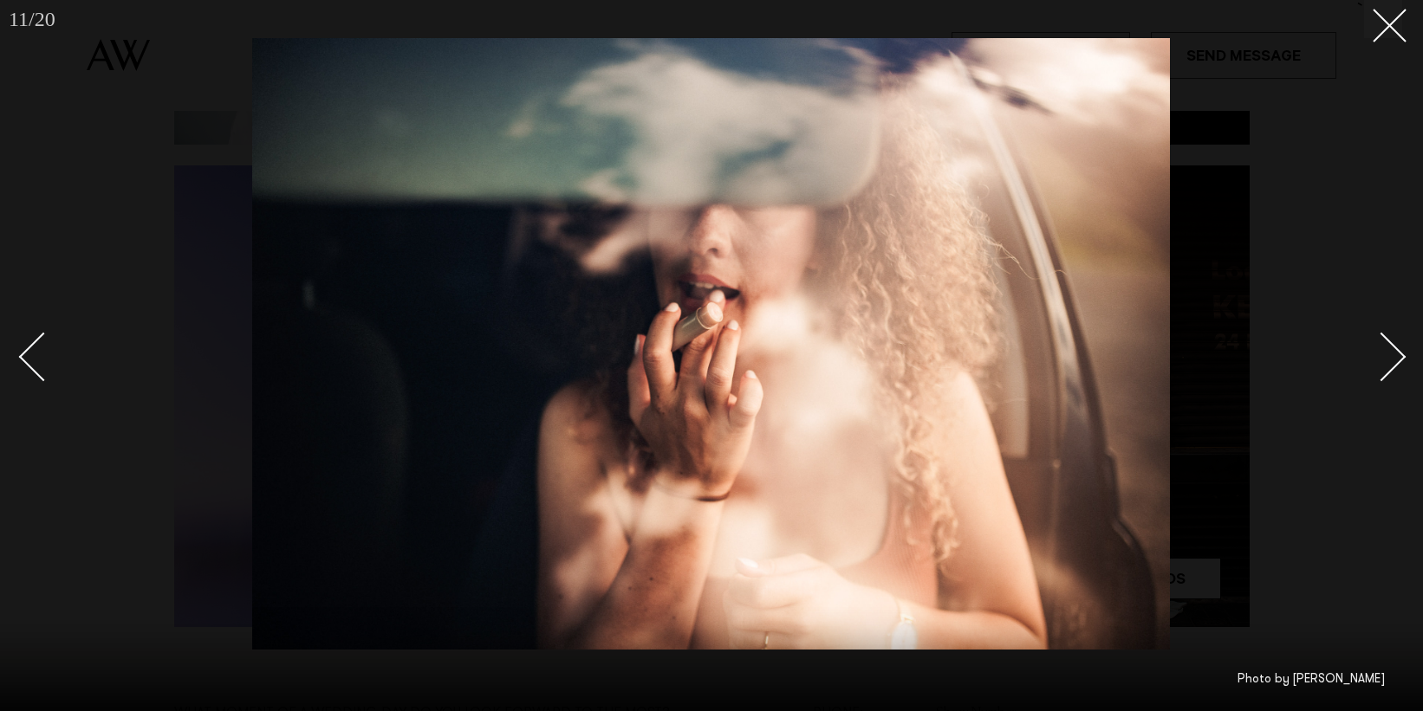
click at [1383, 358] on div "Next slide" at bounding box center [1381, 356] width 49 height 49
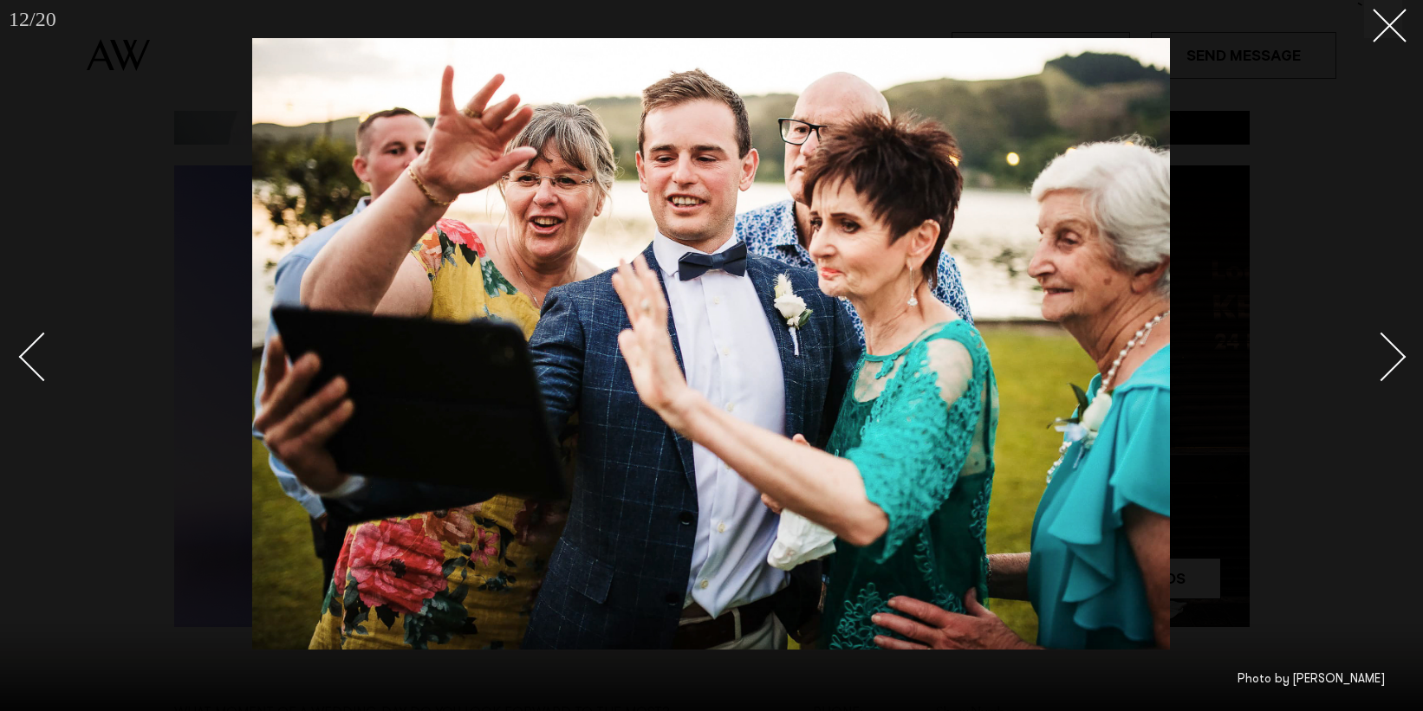
click at [1383, 358] on div "Next slide" at bounding box center [1381, 356] width 49 height 49
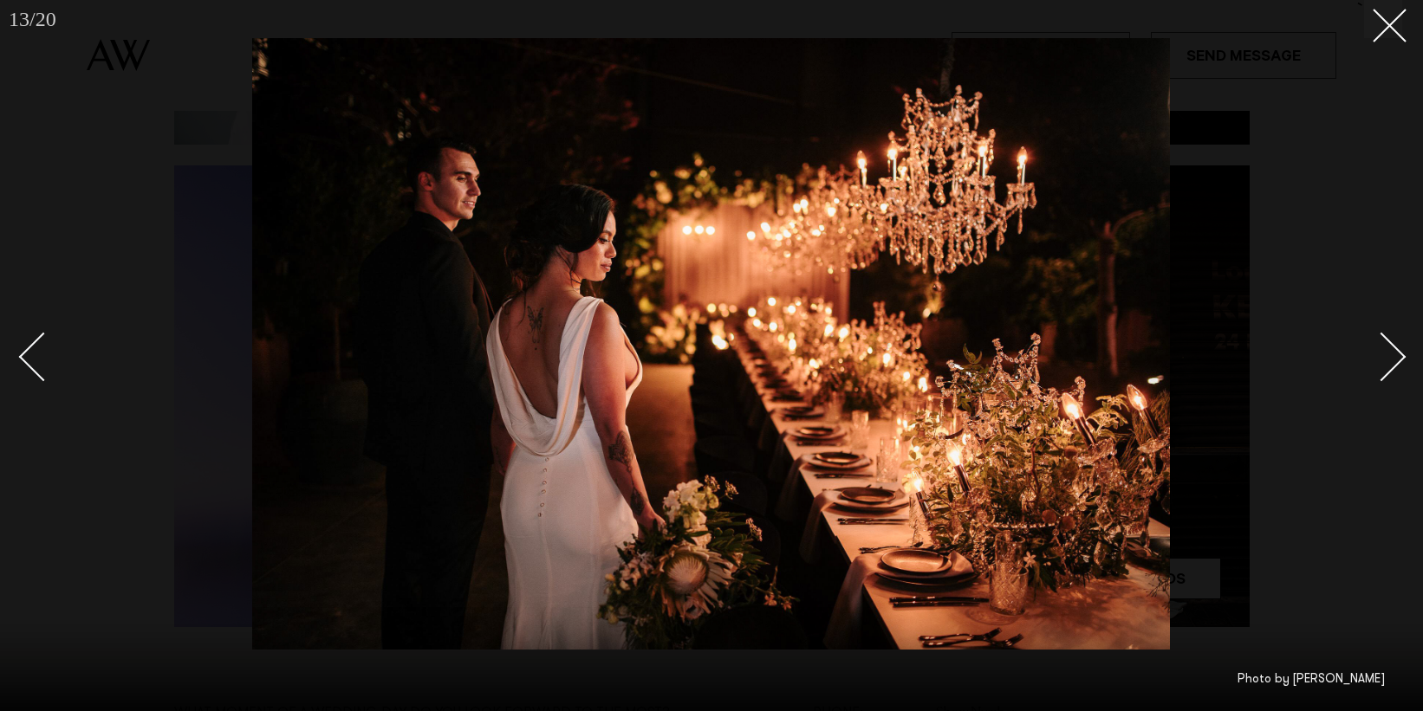
click at [1383, 358] on div "Next slide" at bounding box center [1381, 356] width 49 height 49
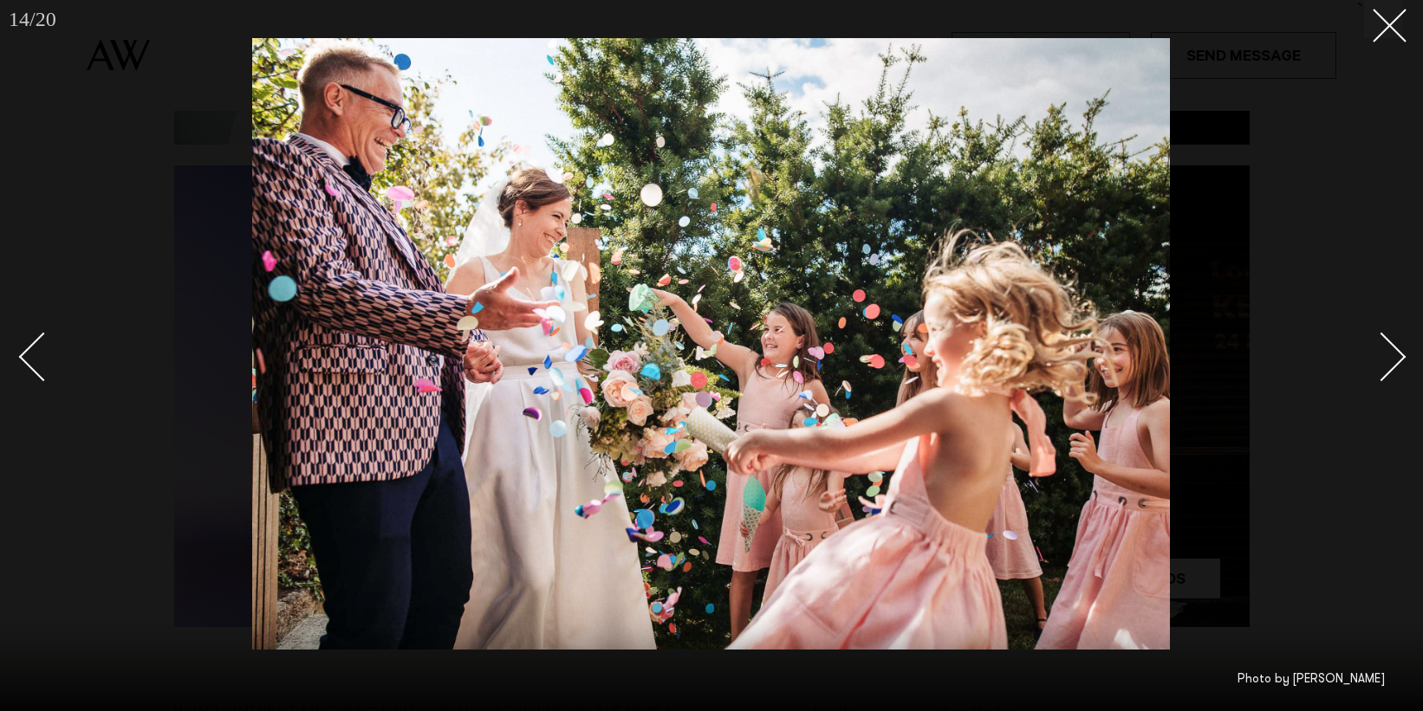
click at [30, 341] on link at bounding box center [51, 356] width 61 height 87
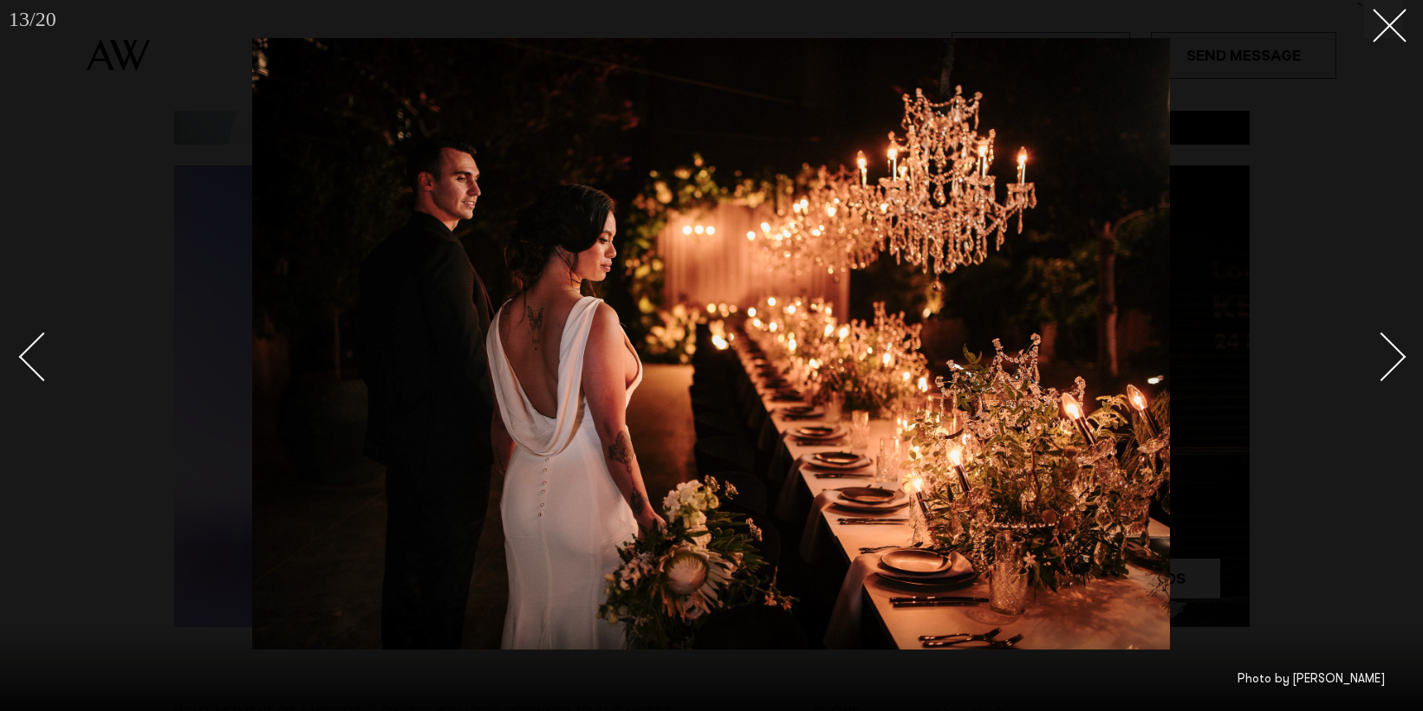
click at [1380, 333] on div "Next slide" at bounding box center [1381, 356] width 49 height 49
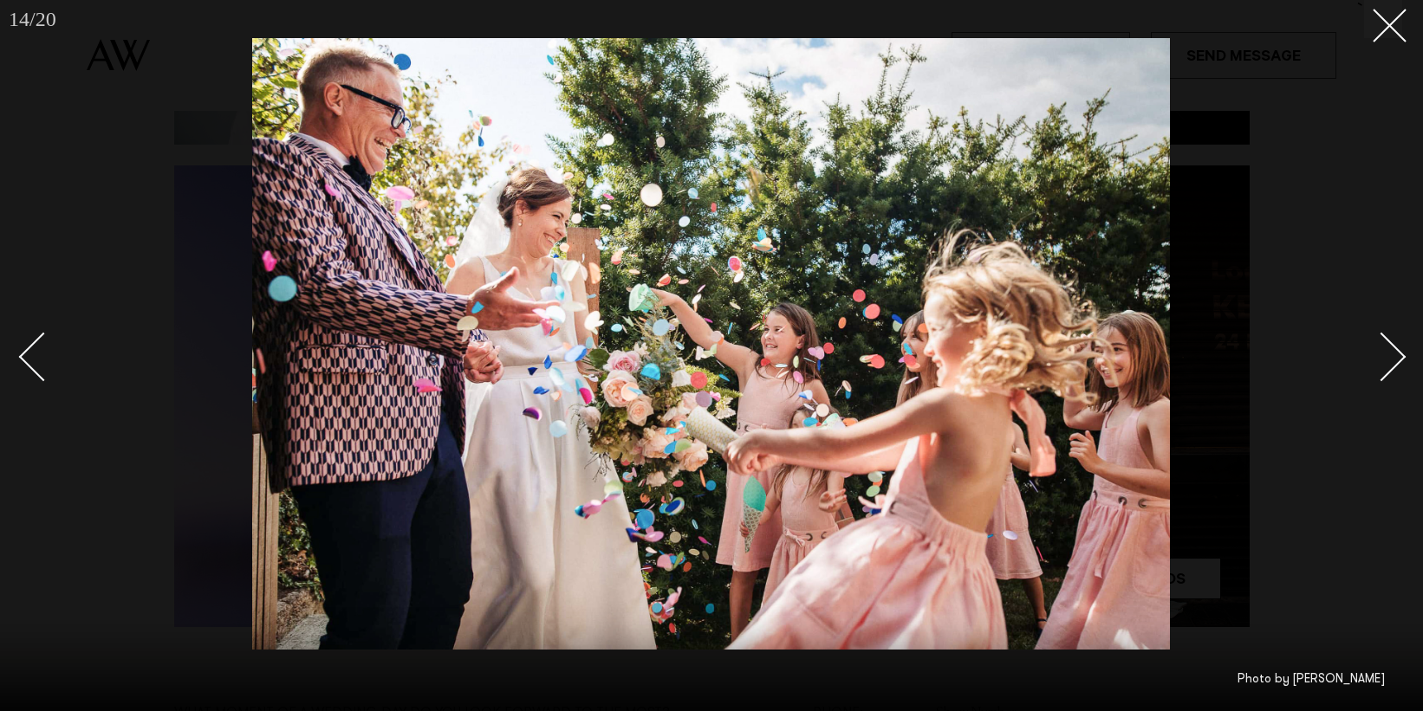
click at [1380, 333] on div "Next slide" at bounding box center [1381, 356] width 49 height 49
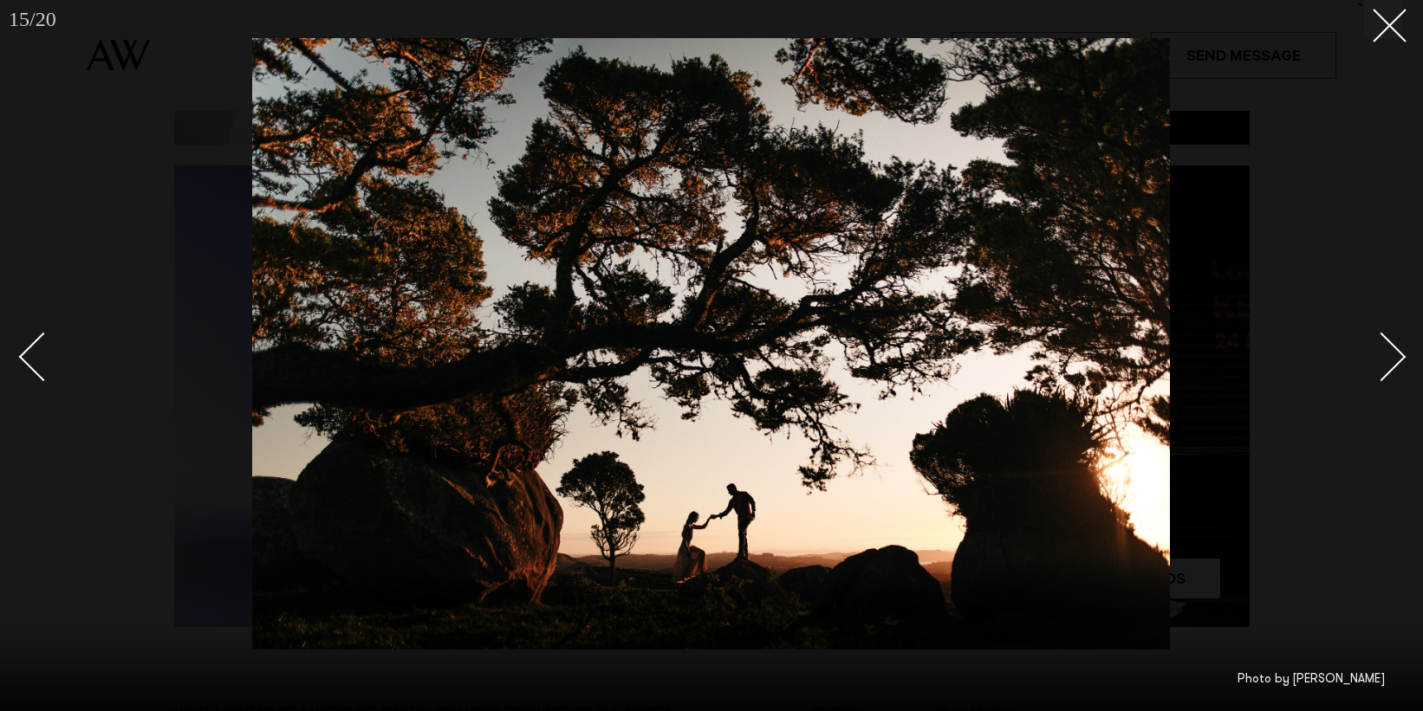
click at [1380, 333] on div "Next slide" at bounding box center [1381, 356] width 49 height 49
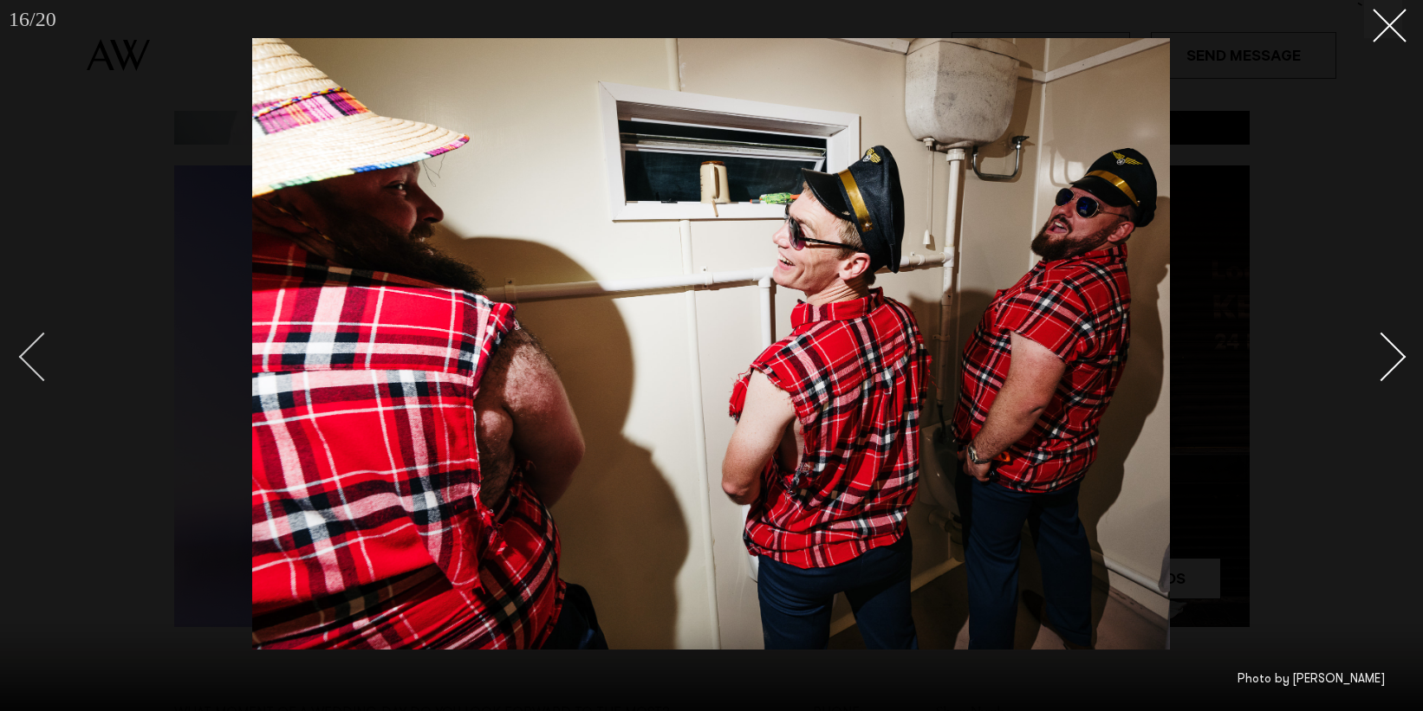
drag, startPoint x: 21, startPoint y: 347, endPoint x: 30, endPoint y: 346, distance: 9.6
click at [21, 347] on link at bounding box center [51, 356] width 61 height 87
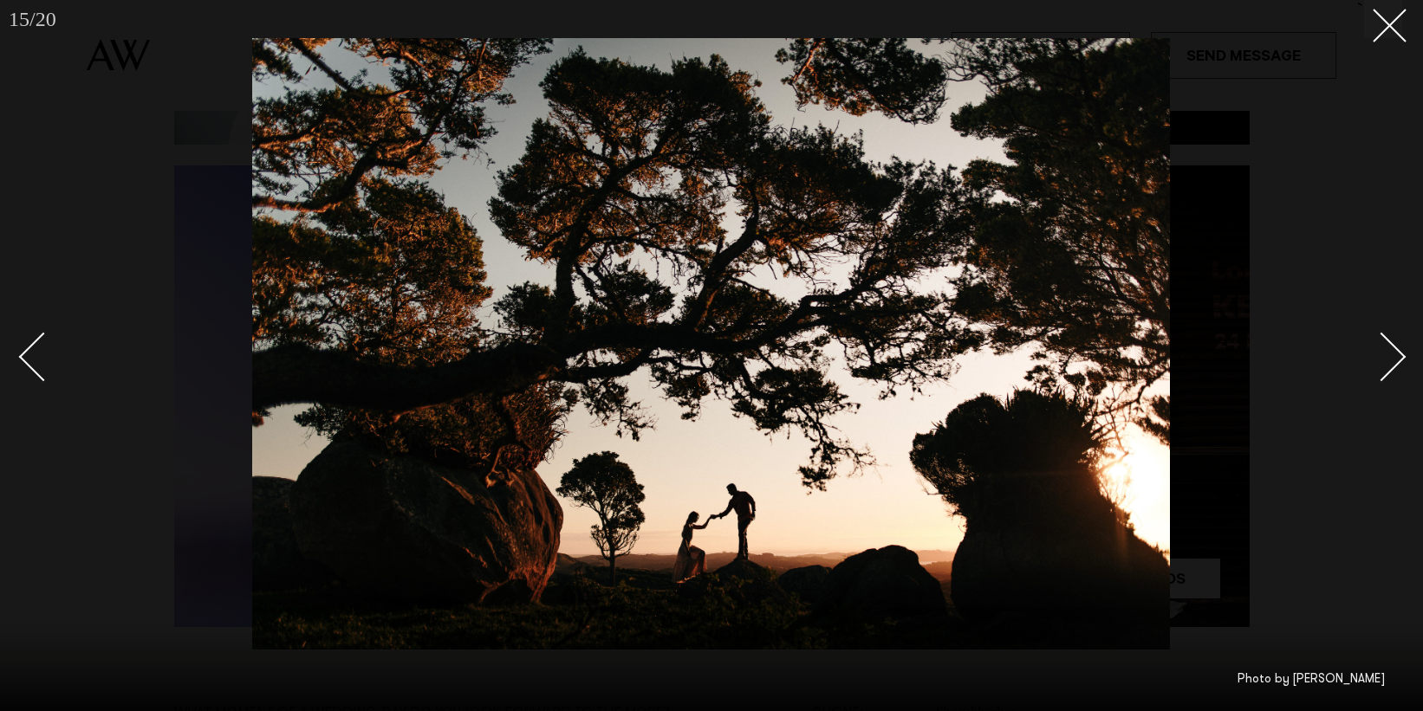
click at [1379, 374] on div "Next slide" at bounding box center [1381, 356] width 49 height 49
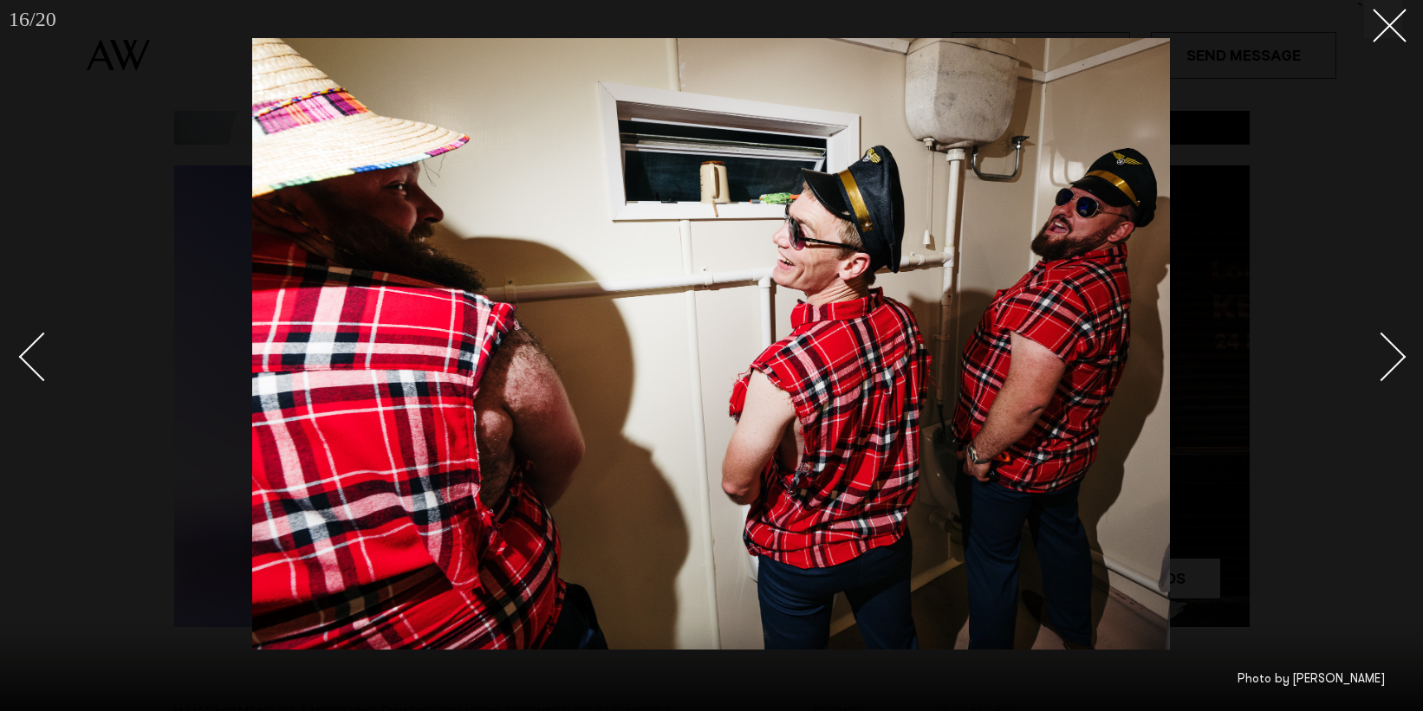
click at [1379, 374] on div "Next slide" at bounding box center [1381, 356] width 49 height 49
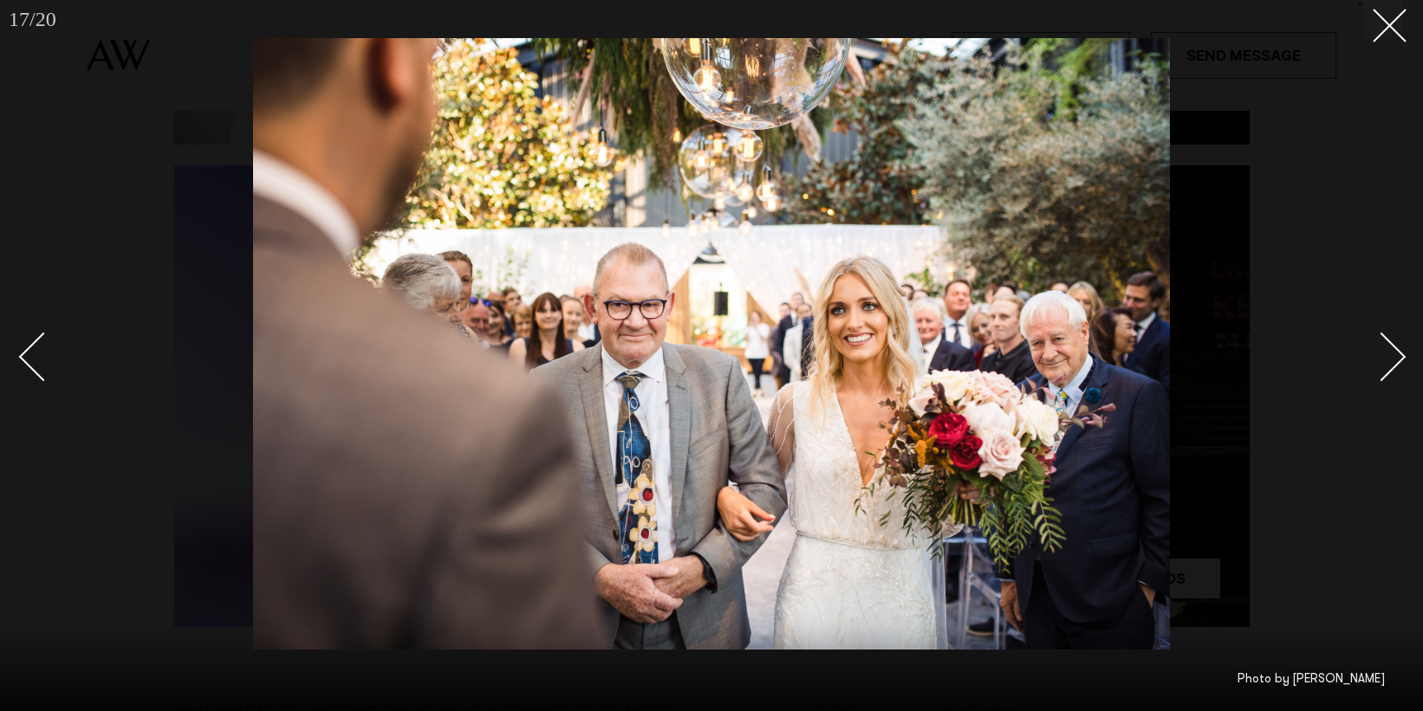
click at [1379, 374] on div "Next slide" at bounding box center [1381, 356] width 49 height 49
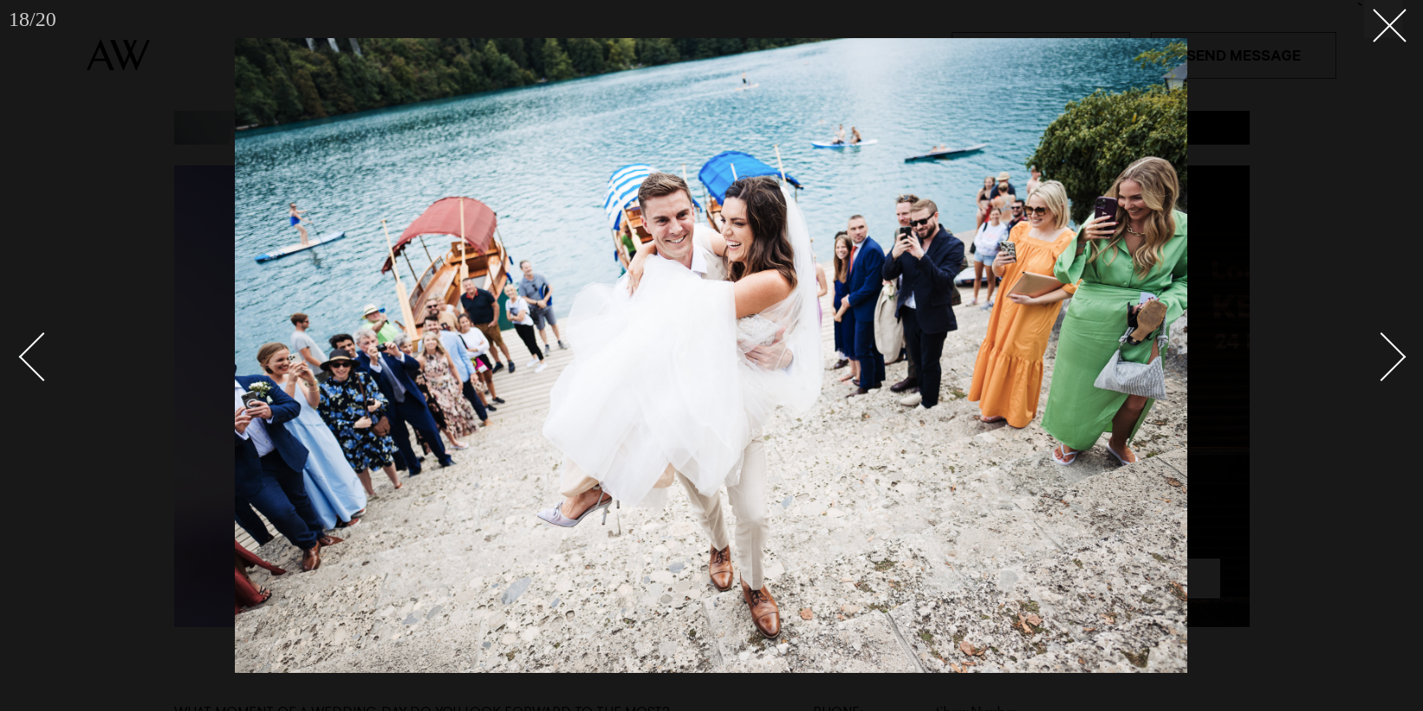
click at [1379, 374] on div "Next slide" at bounding box center [1381, 356] width 49 height 49
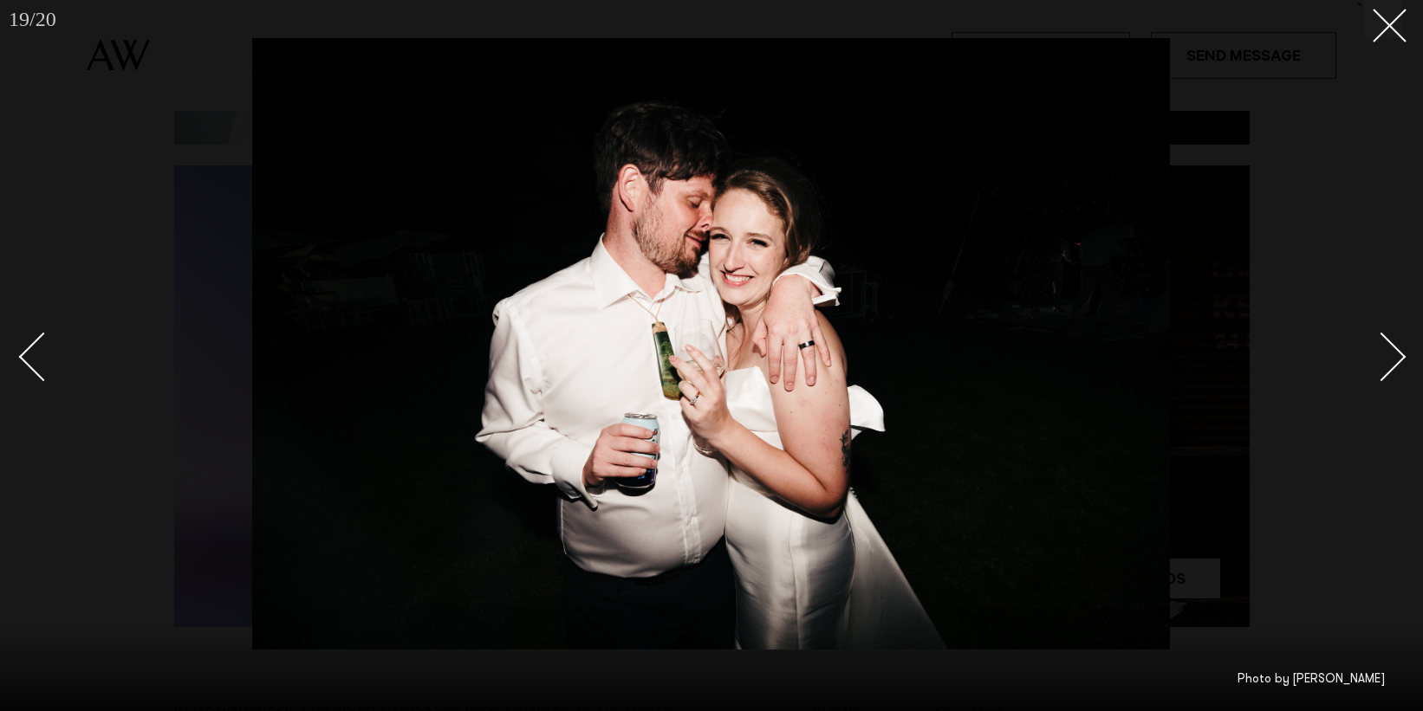
click at [1379, 374] on div "Next slide" at bounding box center [1381, 356] width 49 height 49
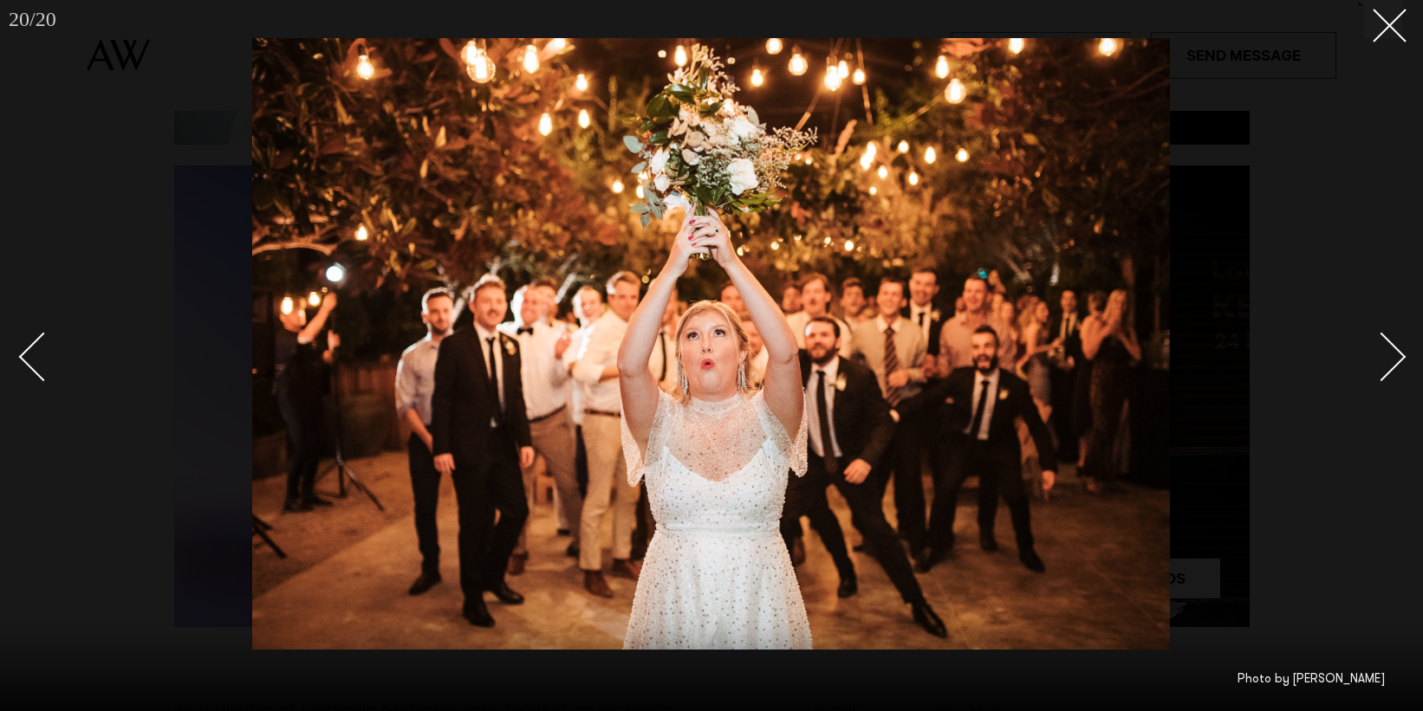
click at [1379, 374] on div "Next slide" at bounding box center [1381, 356] width 49 height 49
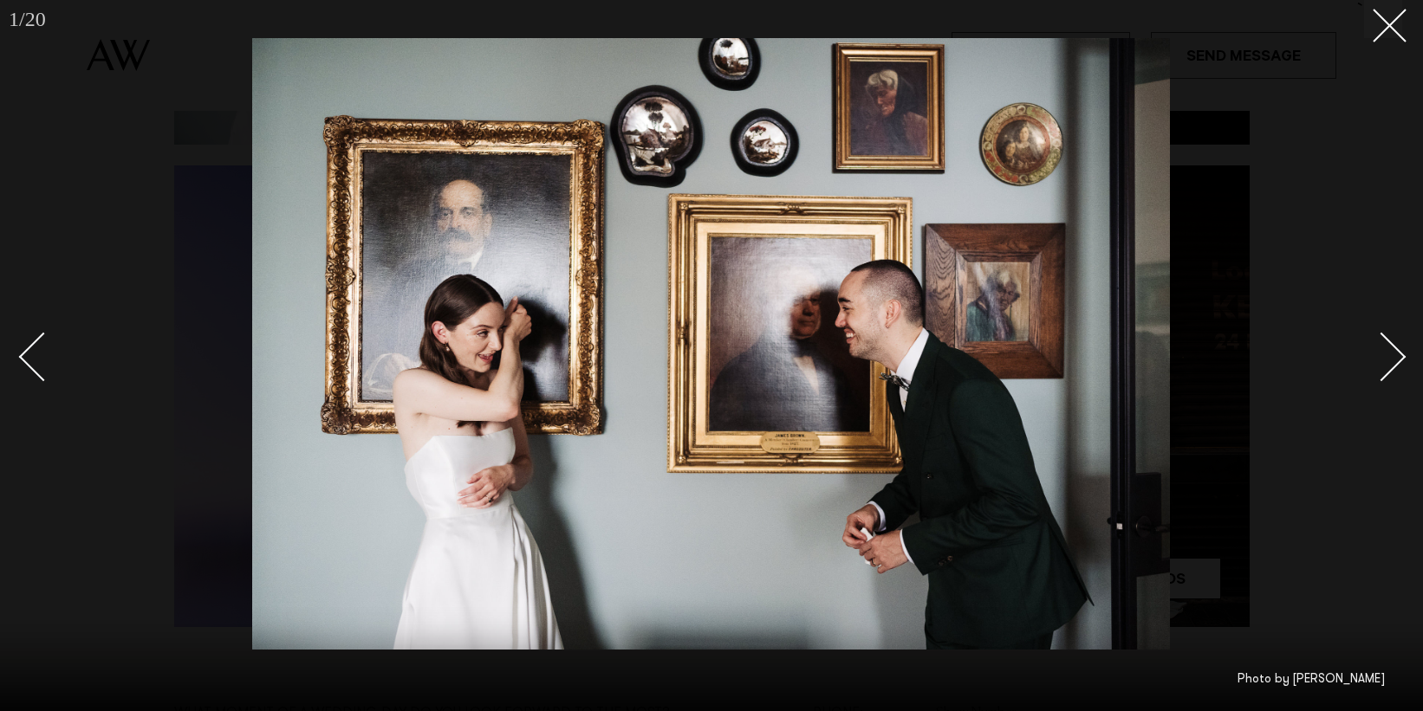
click at [1379, 374] on div "Next slide" at bounding box center [1381, 356] width 49 height 49
